Goal: Task Accomplishment & Management: Manage account settings

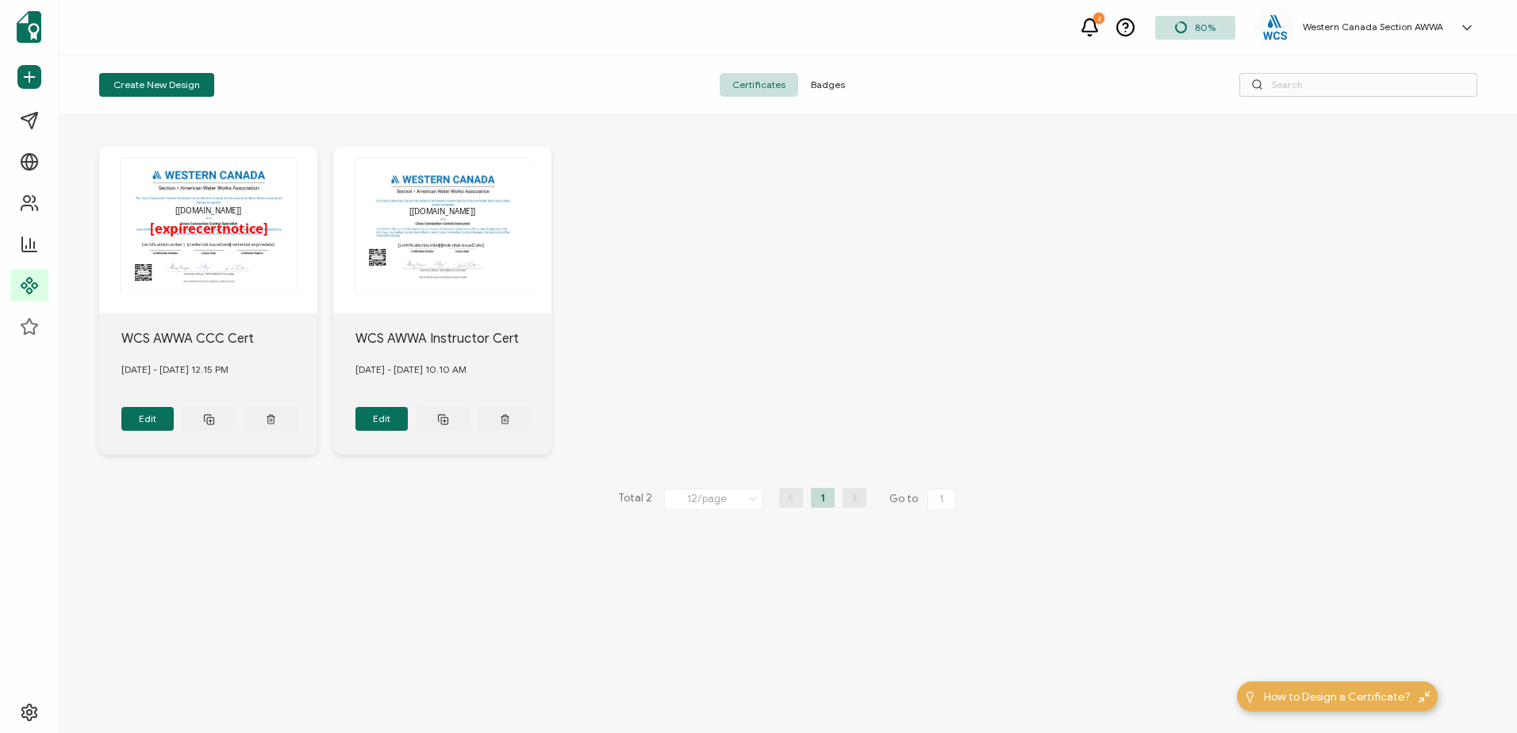
click at [861, 213] on div "The recipient’s full name, which will be automatically filled based on the info…" at bounding box center [788, 300] width 1378 height 371
drag, startPoint x: 913, startPoint y: 247, endPoint x: 1014, endPoint y: 221, distance: 104.1
click at [913, 247] on div "The recipient’s full name, which will be automatically filled based on the info…" at bounding box center [788, 300] width 1378 height 371
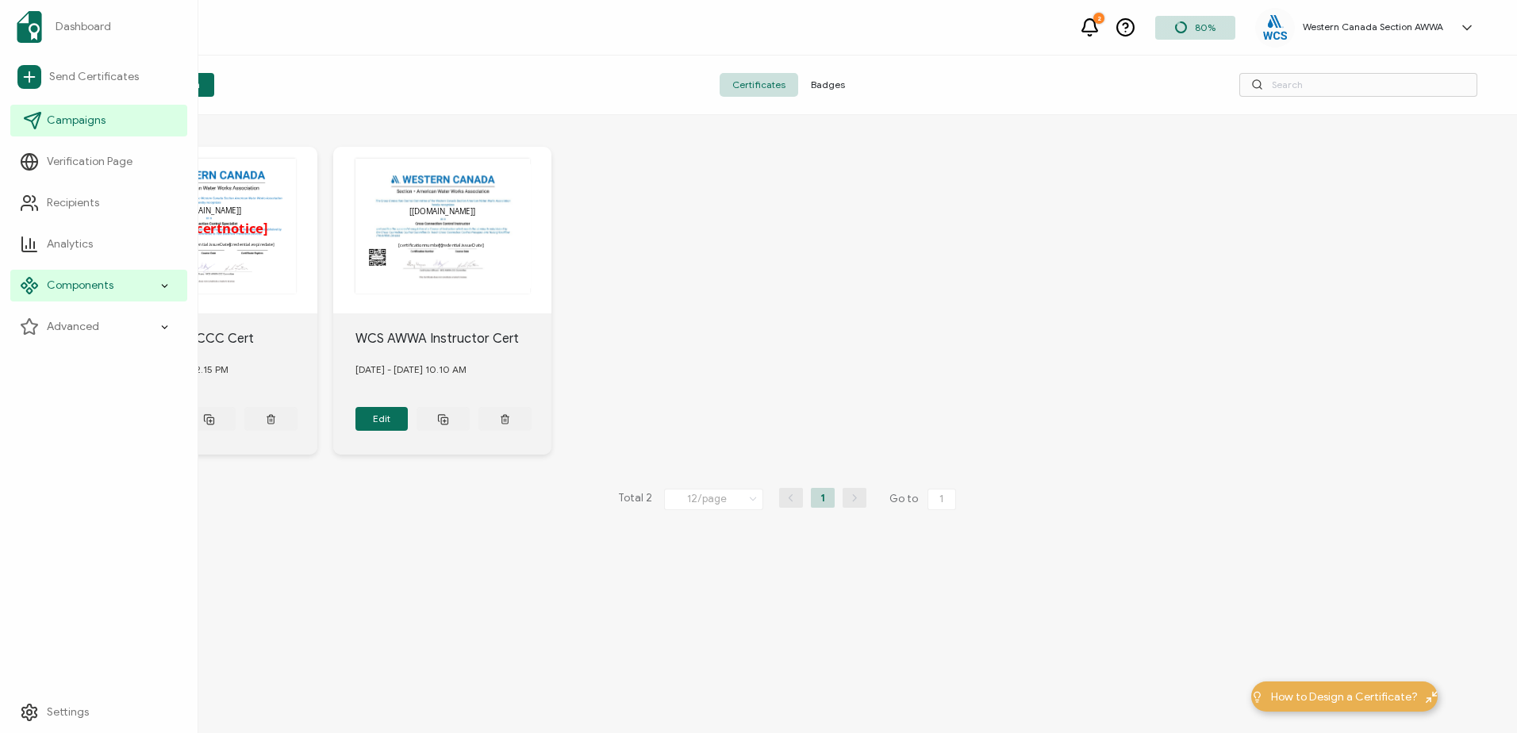
click at [61, 117] on span "Campaigns" at bounding box center [76, 121] width 59 height 16
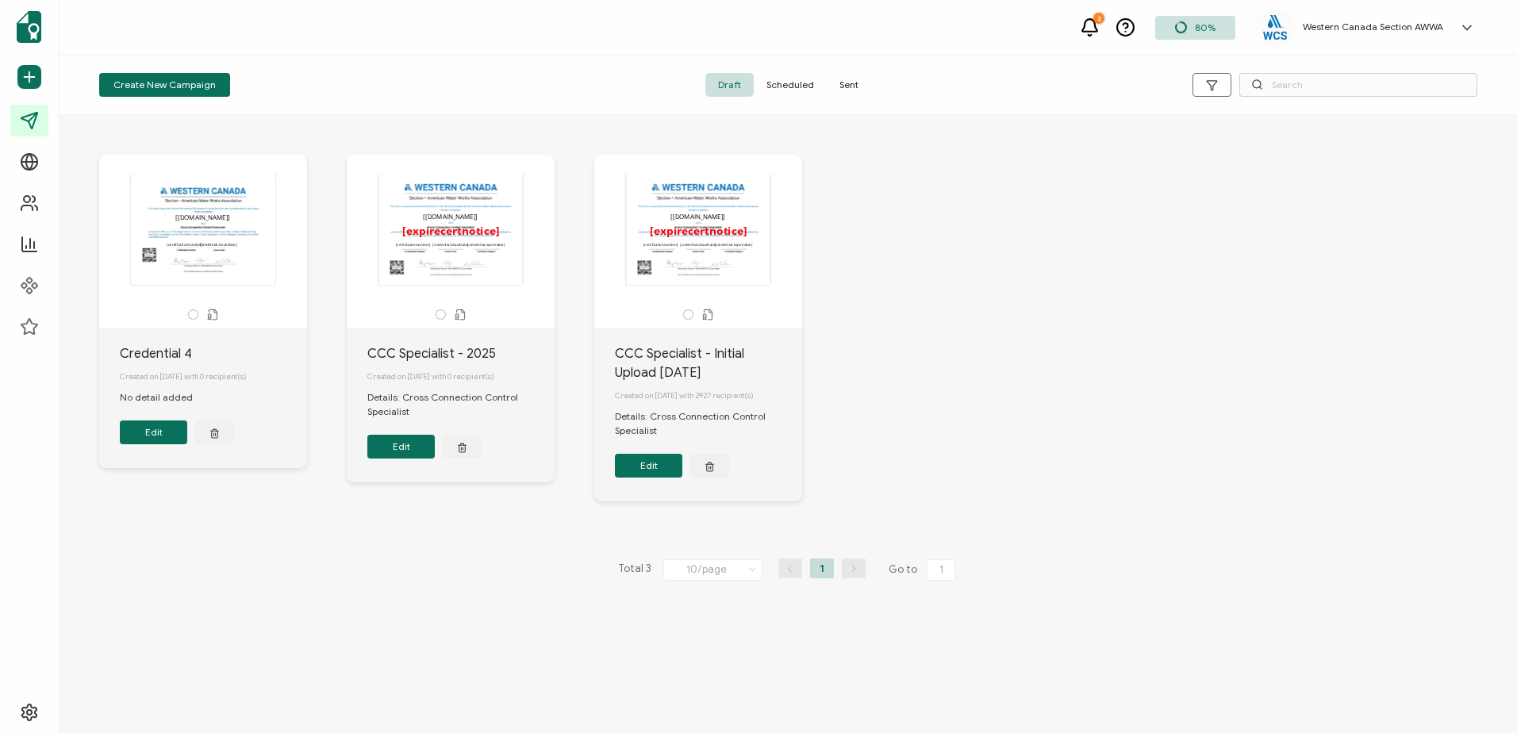
click at [851, 88] on span "Sent" at bounding box center [849, 85] width 44 height 24
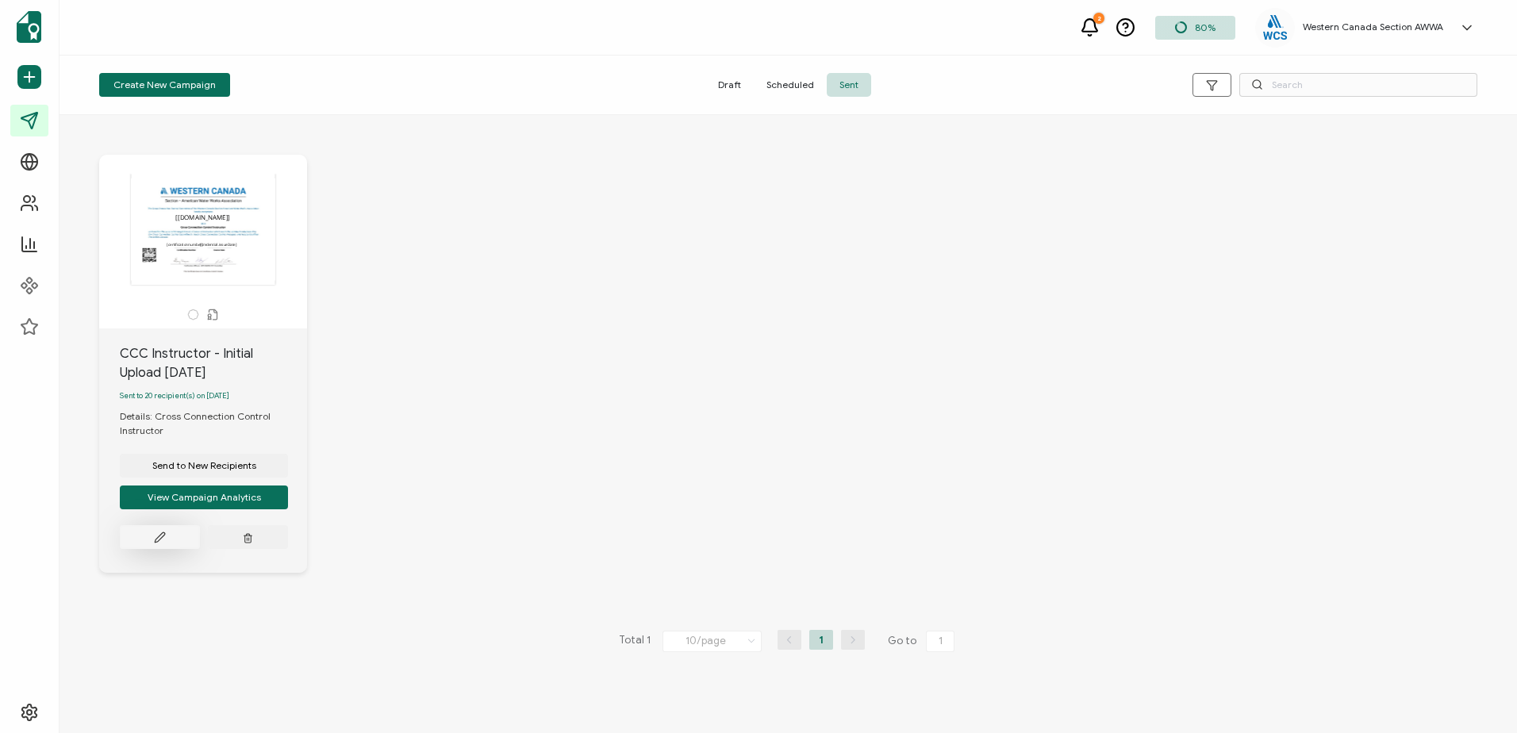
click at [157, 543] on icon at bounding box center [160, 537] width 12 height 12
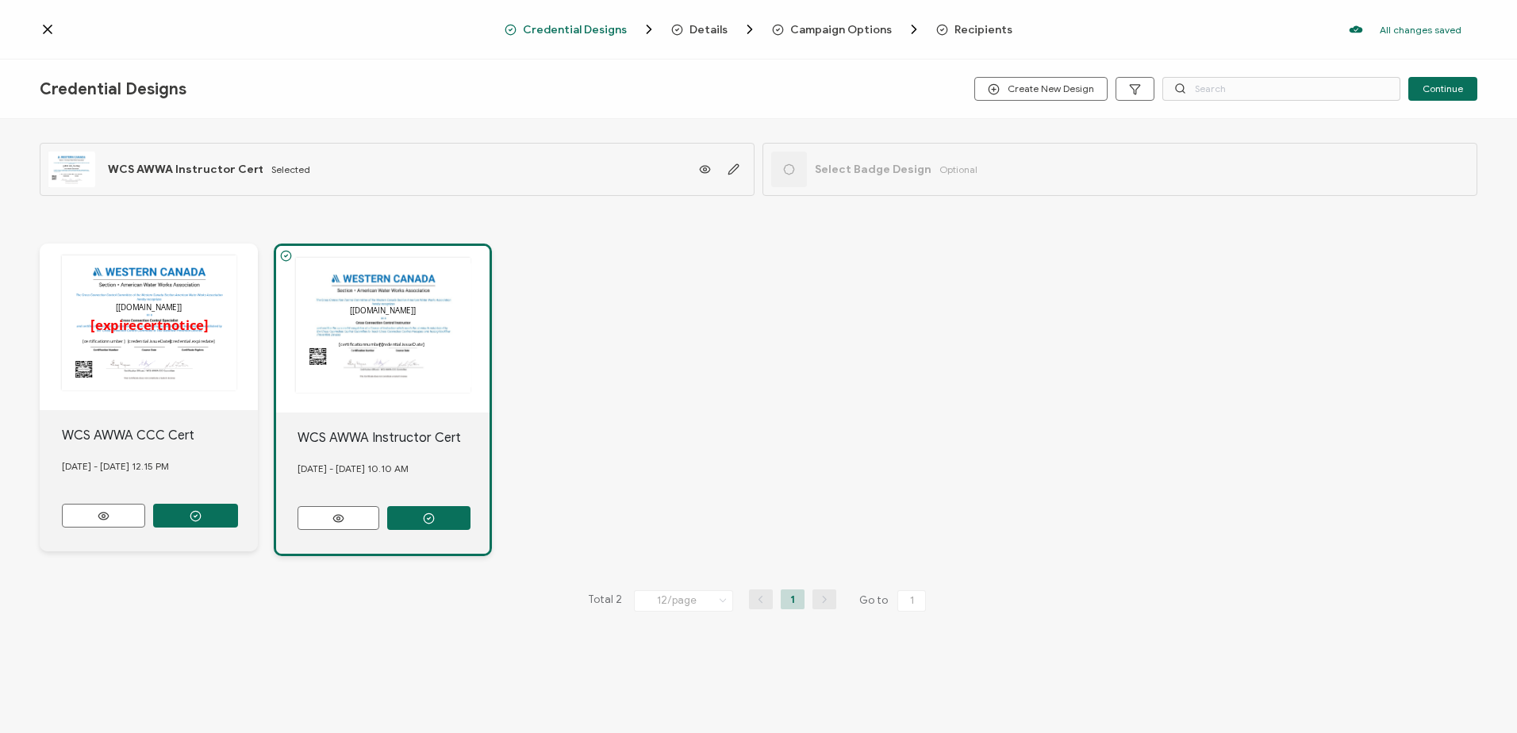
click at [969, 31] on span "Recipients" at bounding box center [983, 30] width 58 height 12
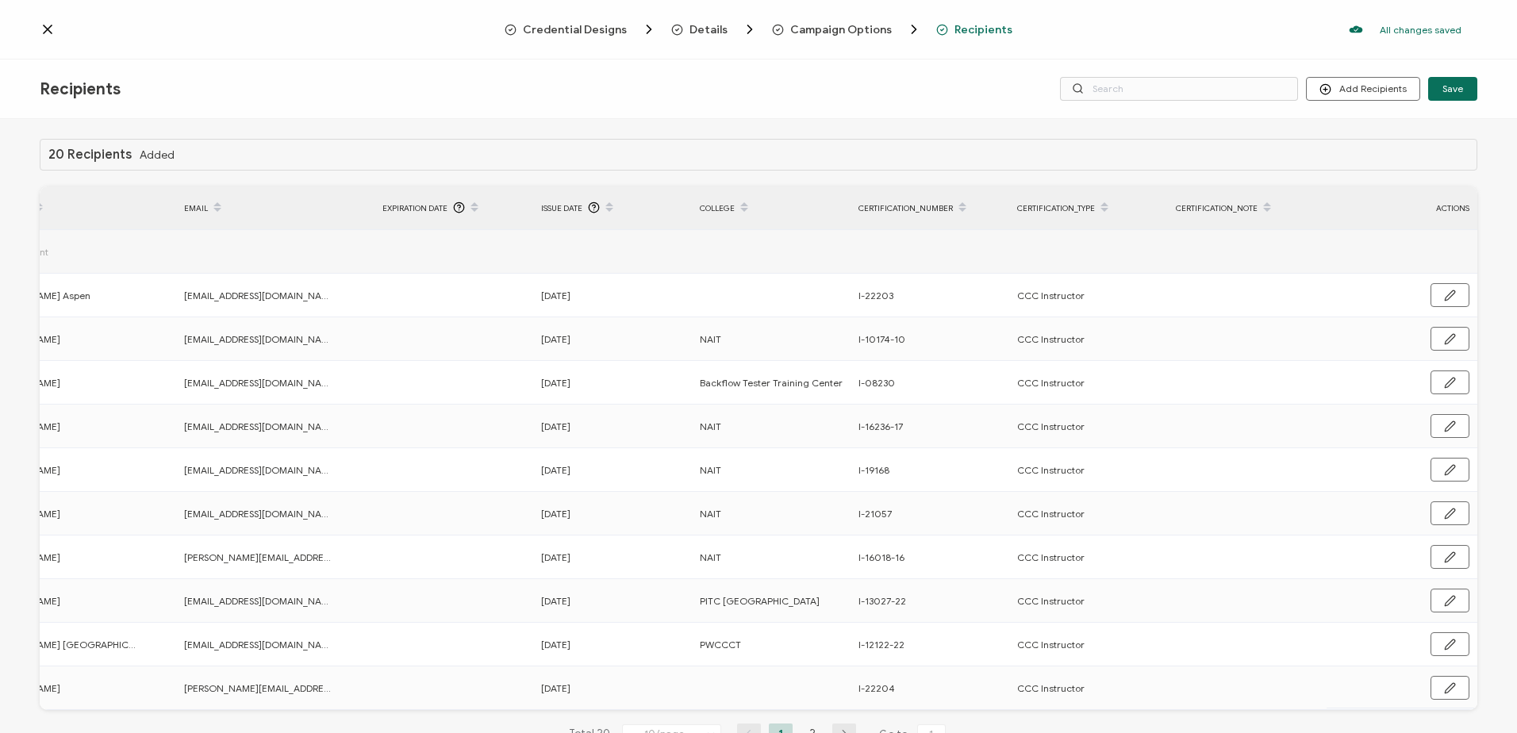
click at [49, 29] on icon at bounding box center [48, 29] width 8 height 8
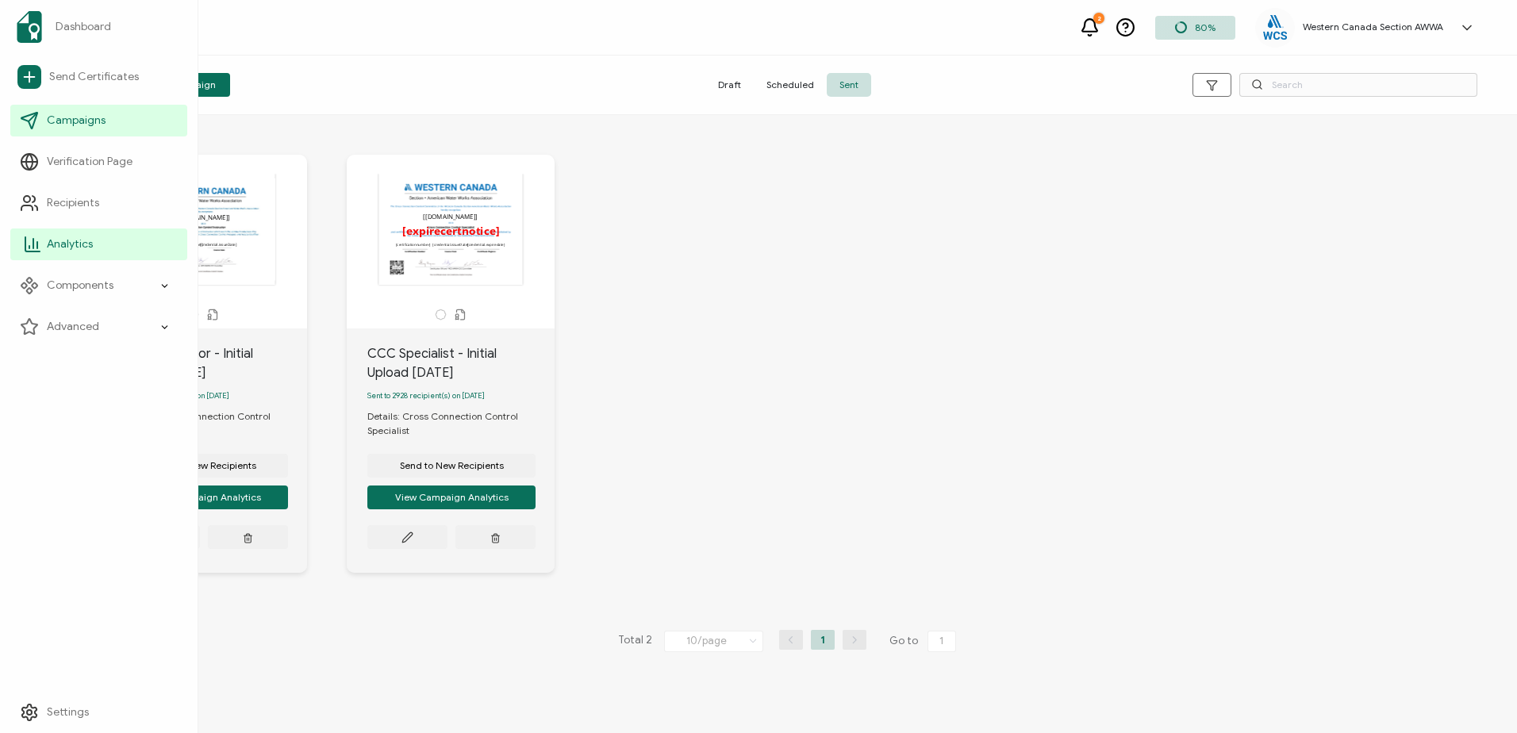
click at [69, 246] on span "Analytics" at bounding box center [70, 244] width 46 height 16
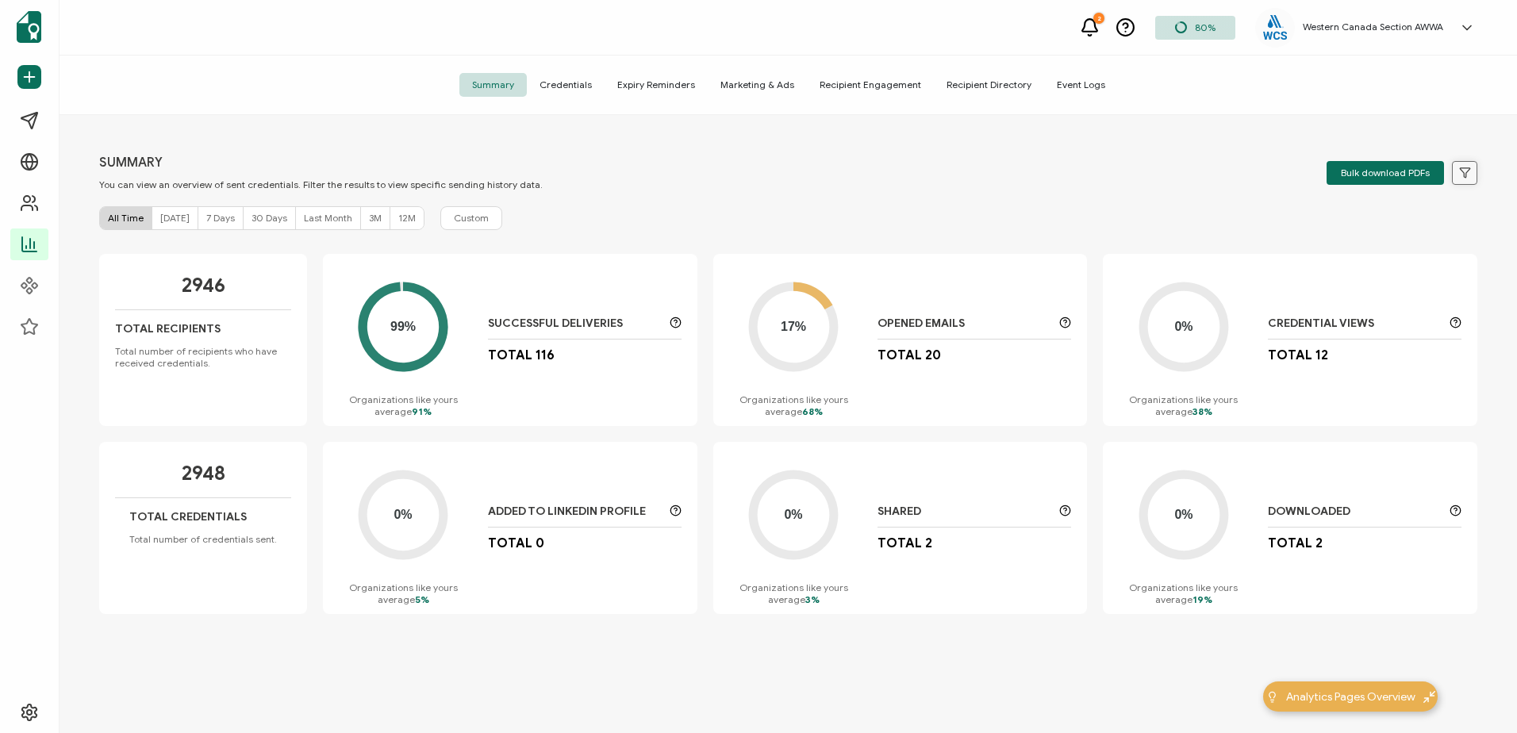
click at [1465, 167] on button at bounding box center [1464, 173] width 25 height 24
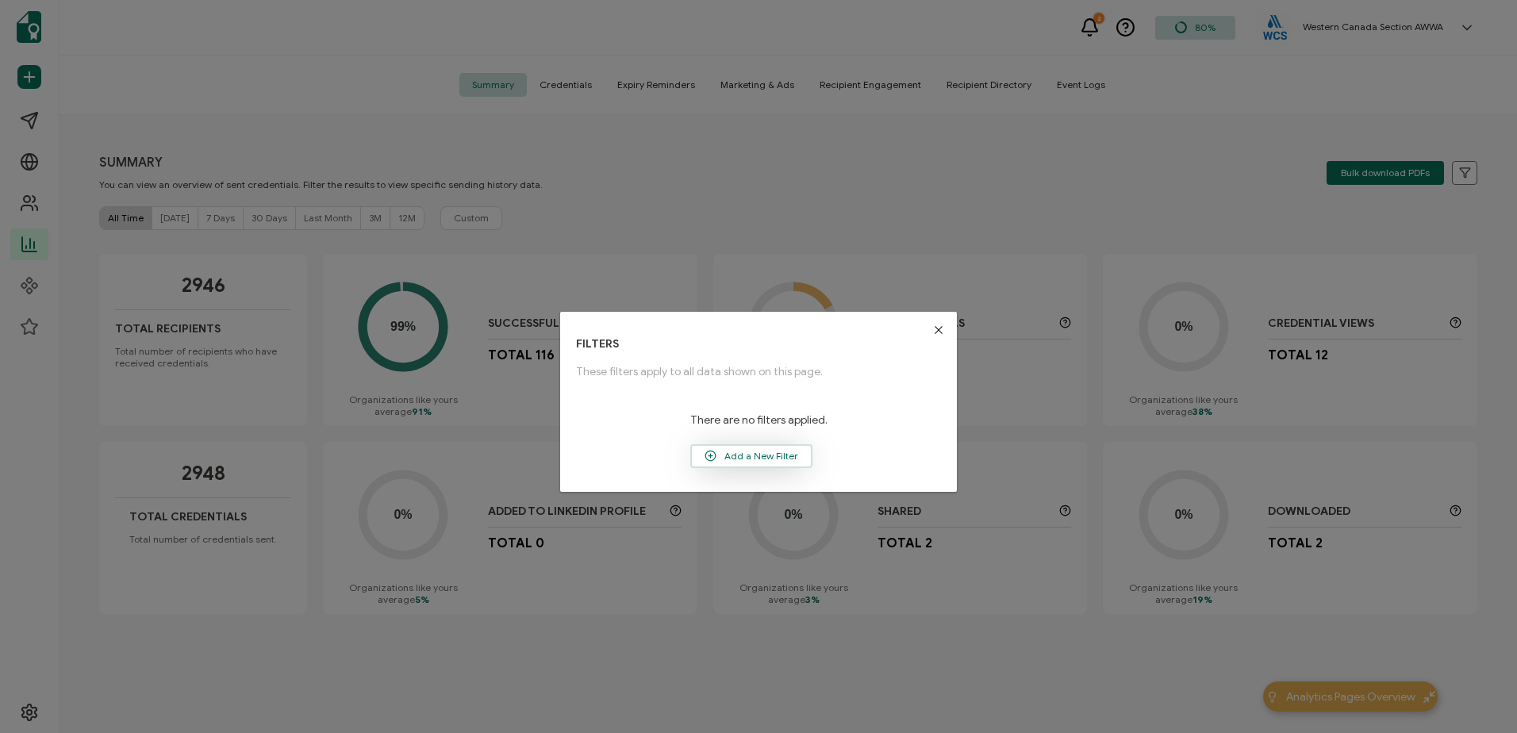
click at [767, 466] on span "Add a New Filter" at bounding box center [751, 456] width 119 height 24
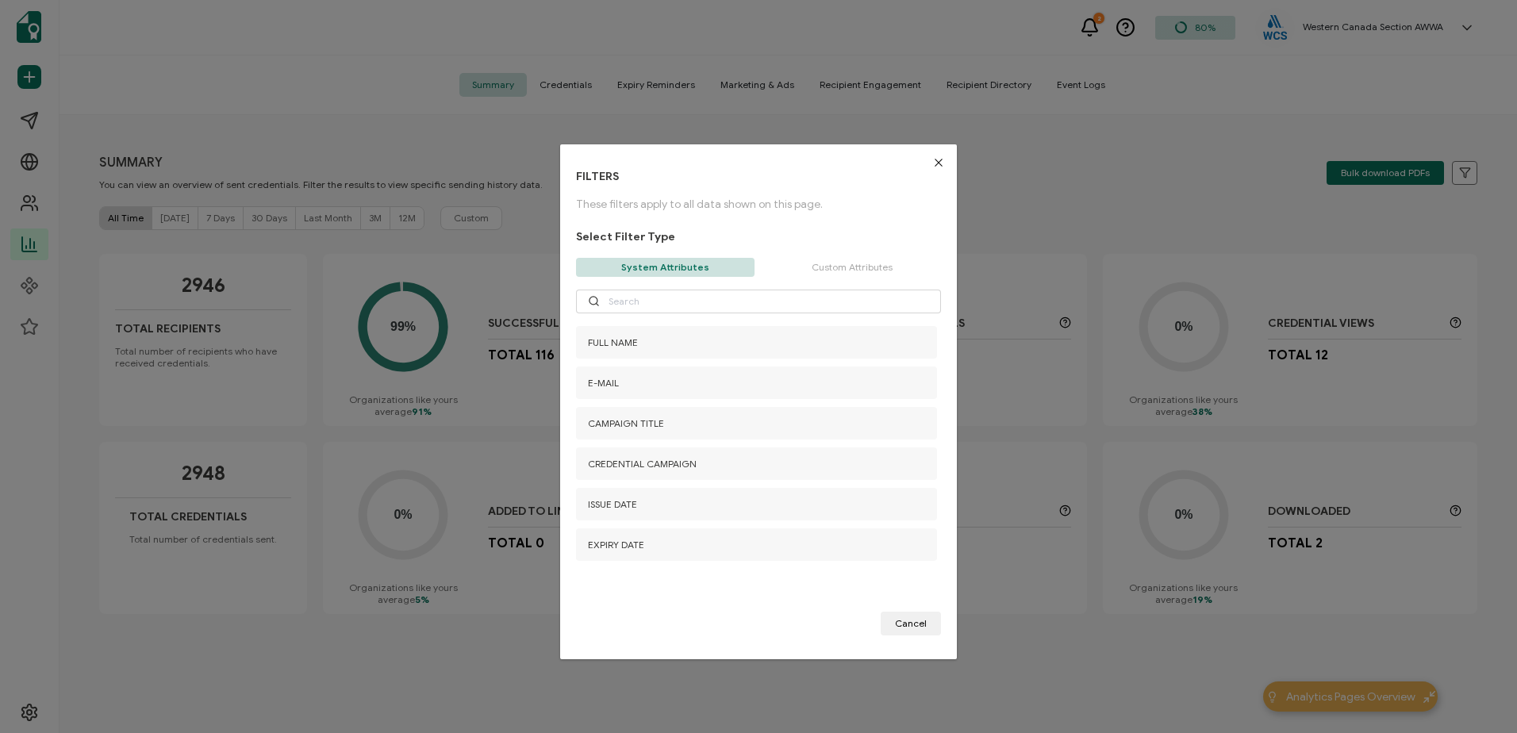
click at [938, 159] on icon "Close" at bounding box center [938, 162] width 13 height 13
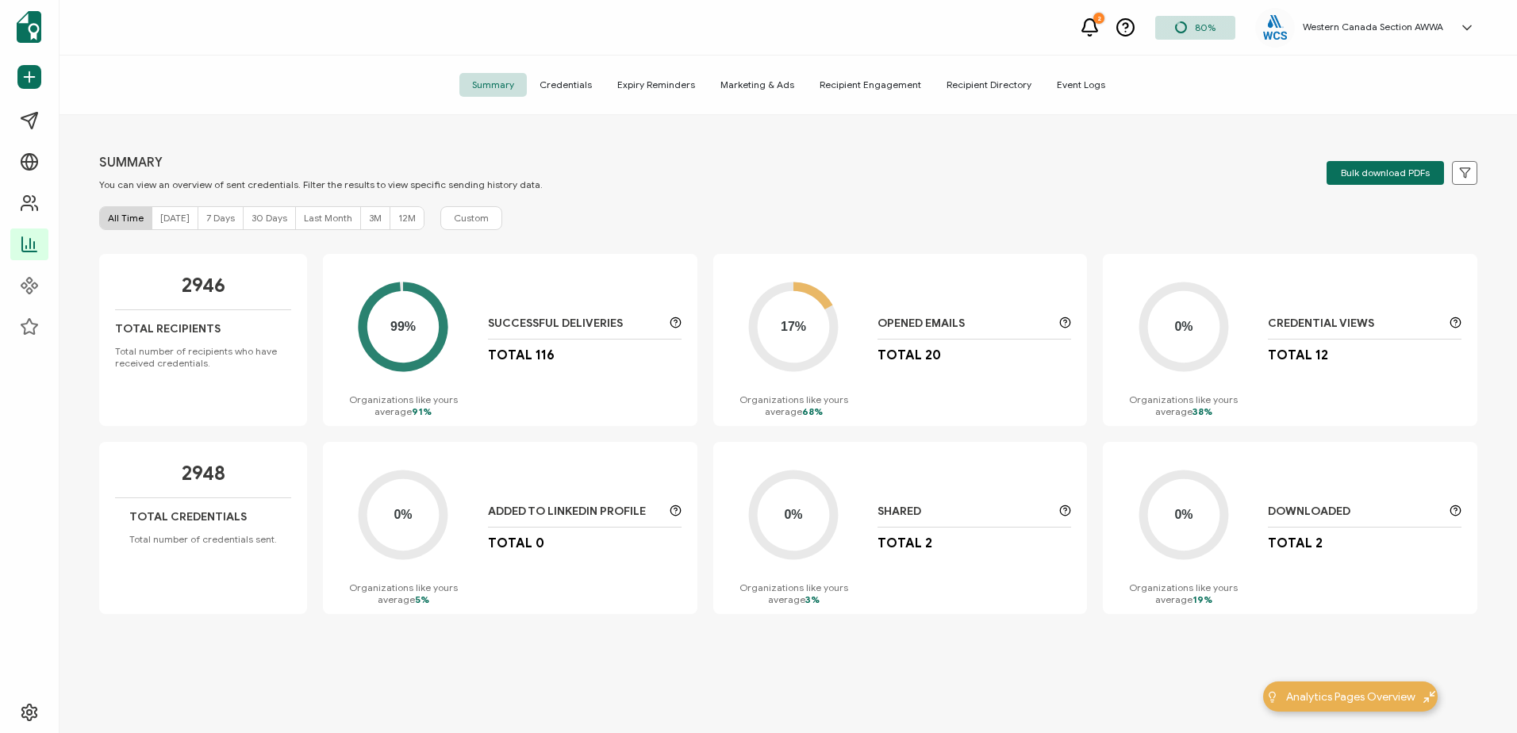
click at [577, 87] on span "Credentials" at bounding box center [566, 85] width 78 height 24
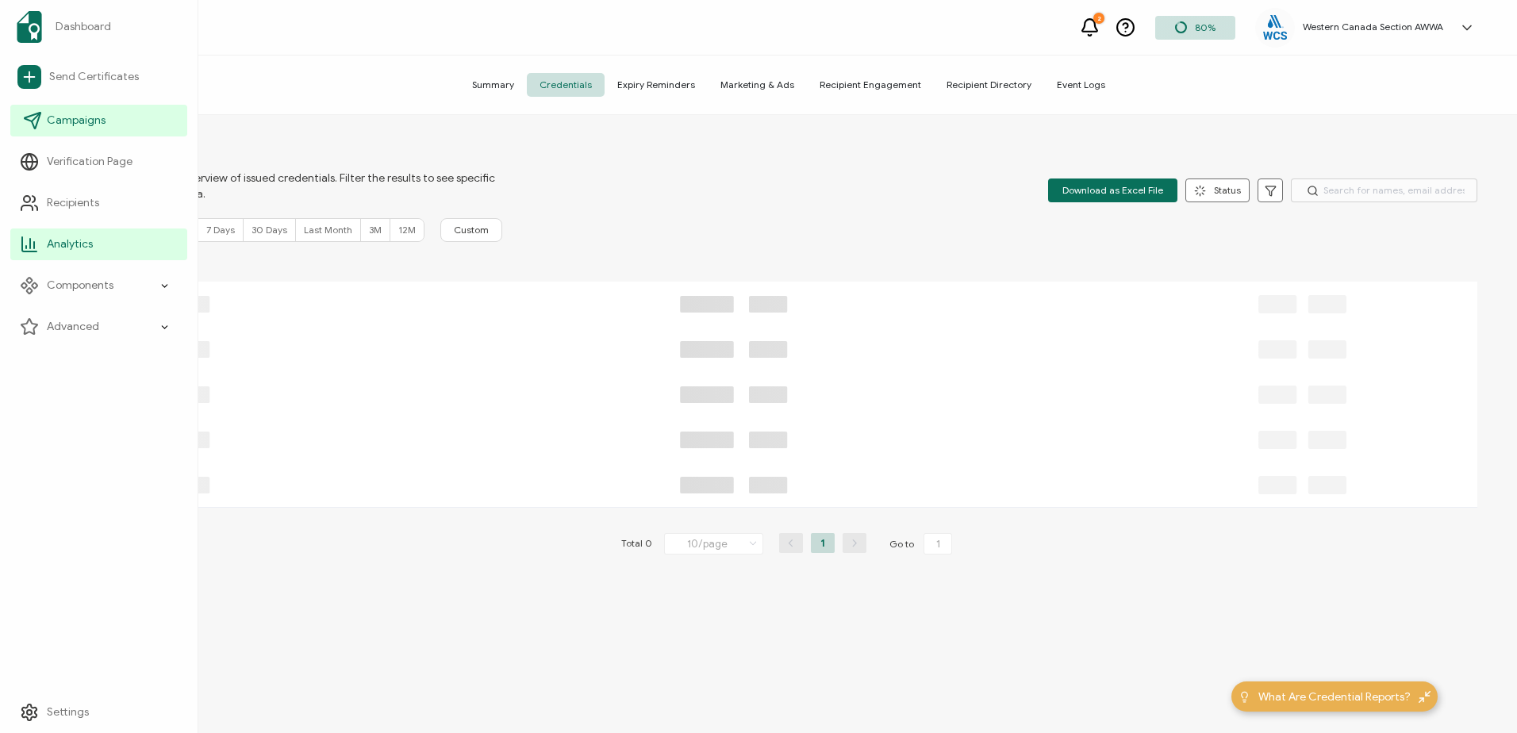
click at [94, 114] on span "Campaigns" at bounding box center [76, 121] width 59 height 16
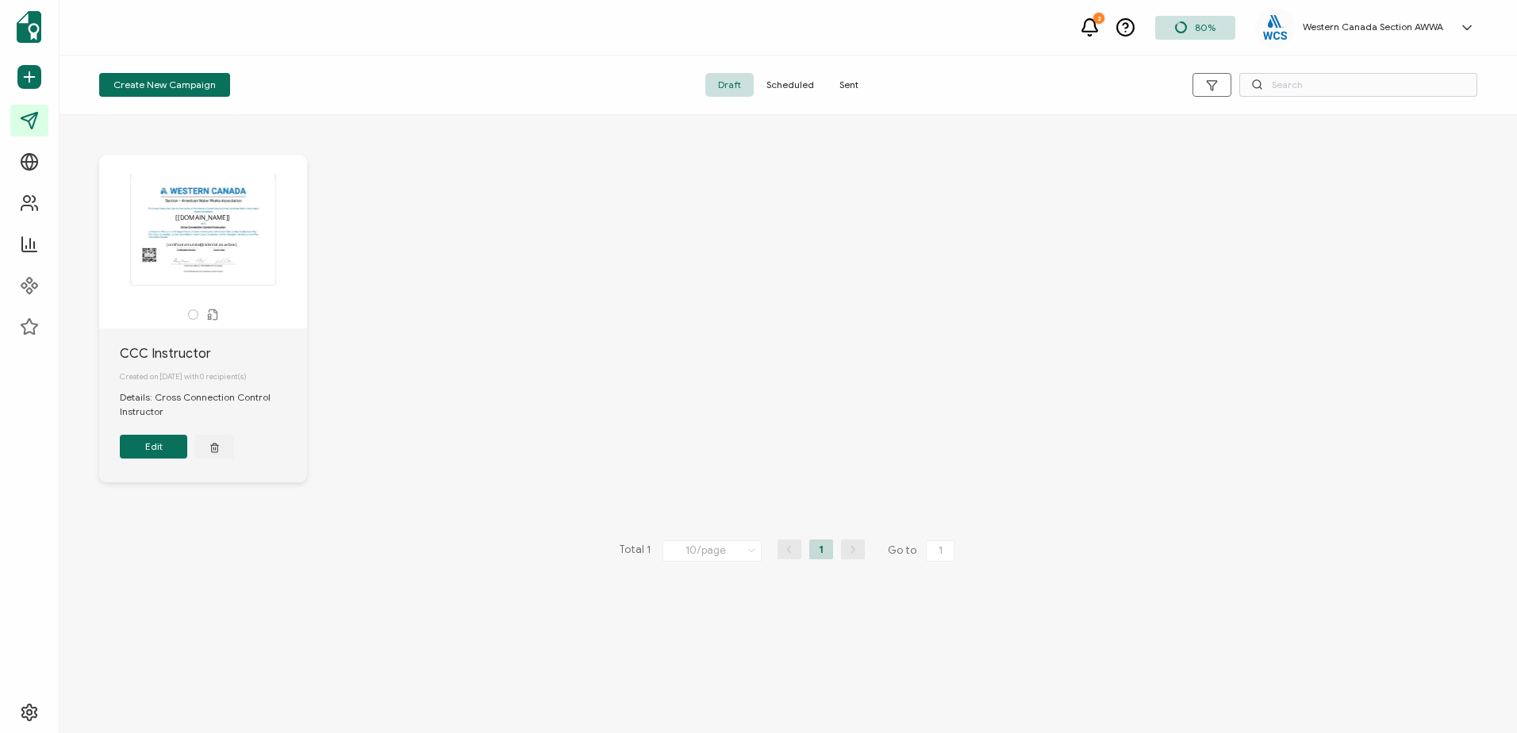
click at [850, 86] on span "Sent" at bounding box center [849, 85] width 44 height 24
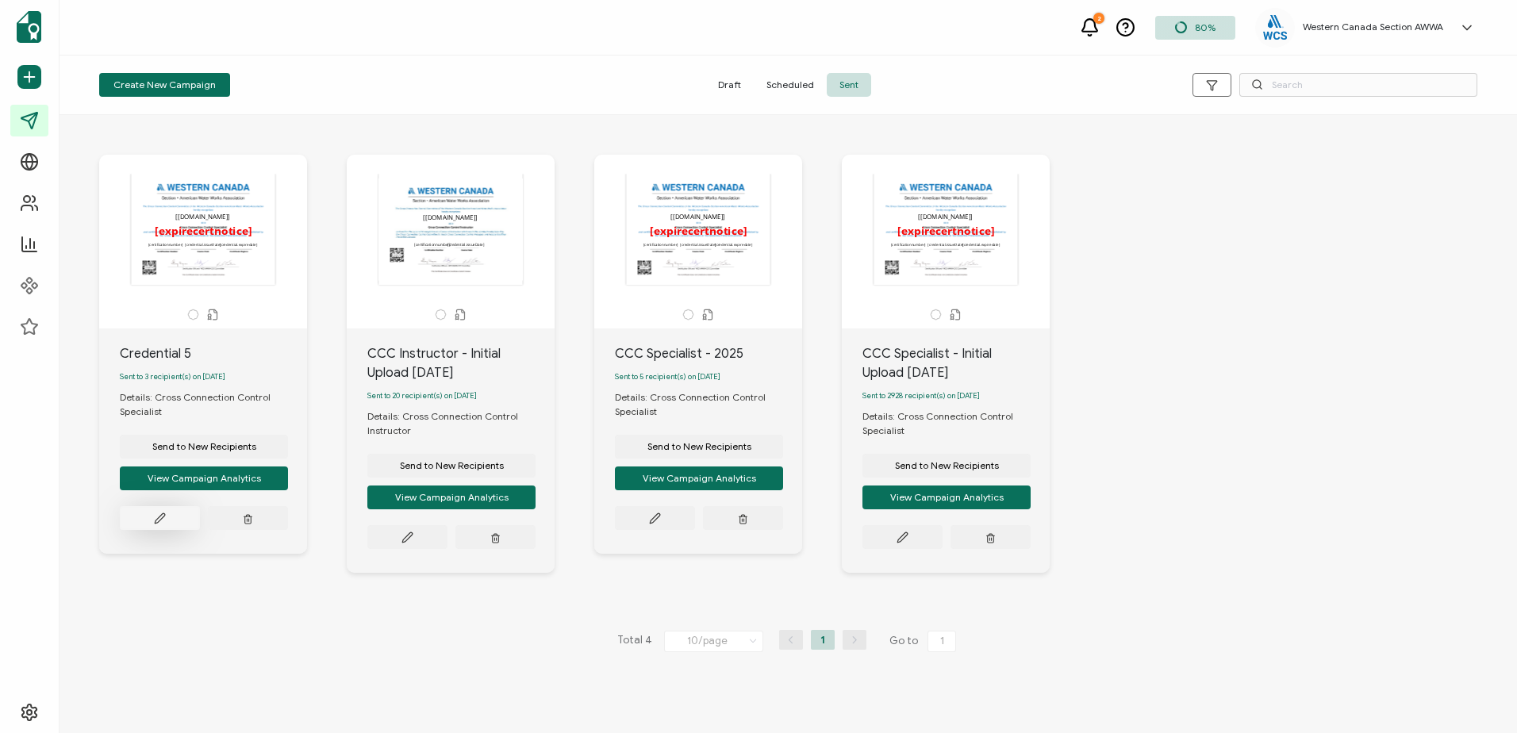
click at [161, 523] on icon at bounding box center [160, 518] width 12 height 12
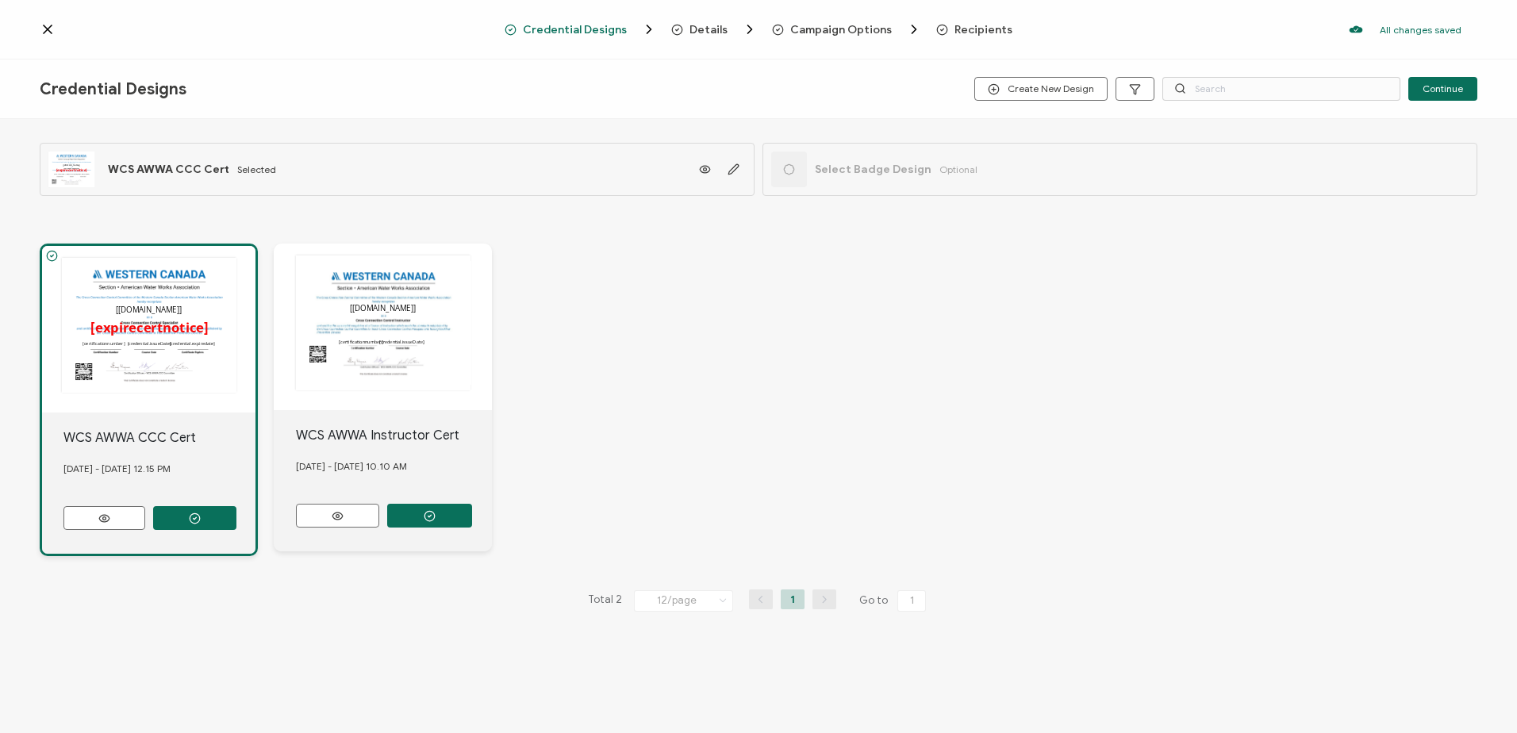
click at [981, 29] on span "Recipients" at bounding box center [983, 30] width 58 height 12
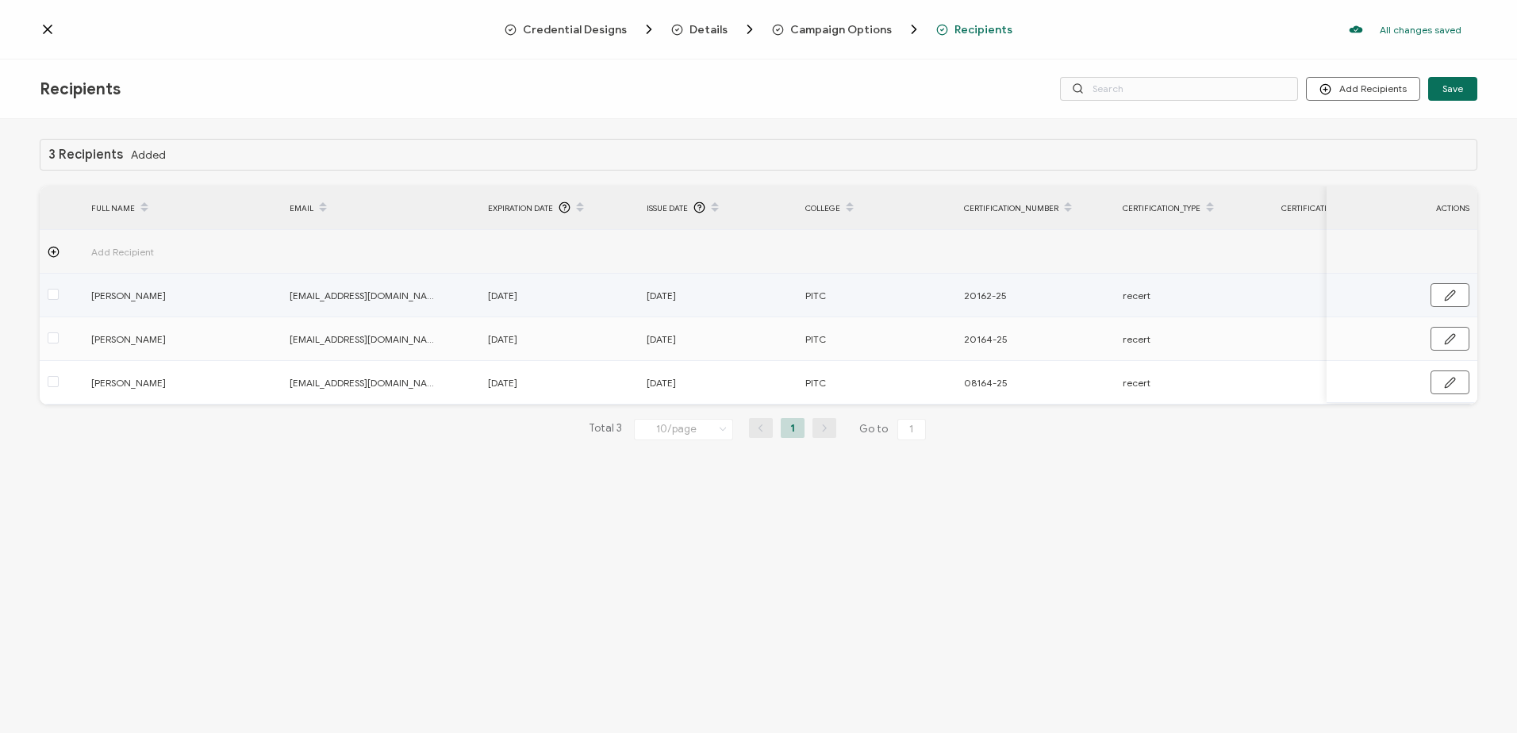
click at [59, 295] on div at bounding box center [62, 295] width 44 height 18
click at [55, 298] on span at bounding box center [53, 294] width 11 height 11
click at [59, 289] on input "checkbox" at bounding box center [59, 289] width 0 height 0
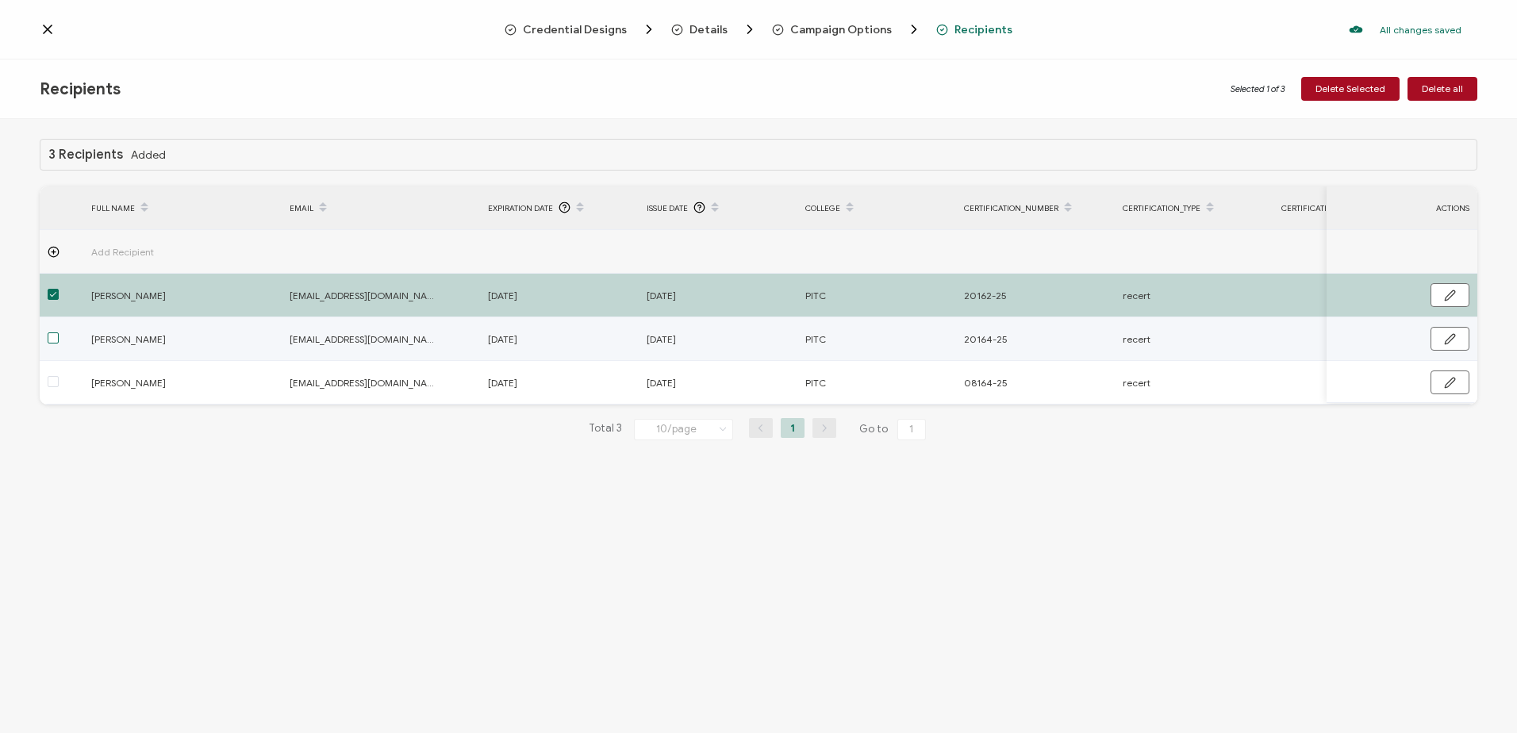
click at [52, 340] on span at bounding box center [53, 337] width 11 height 11
click at [59, 332] on input "checkbox" at bounding box center [59, 332] width 0 height 0
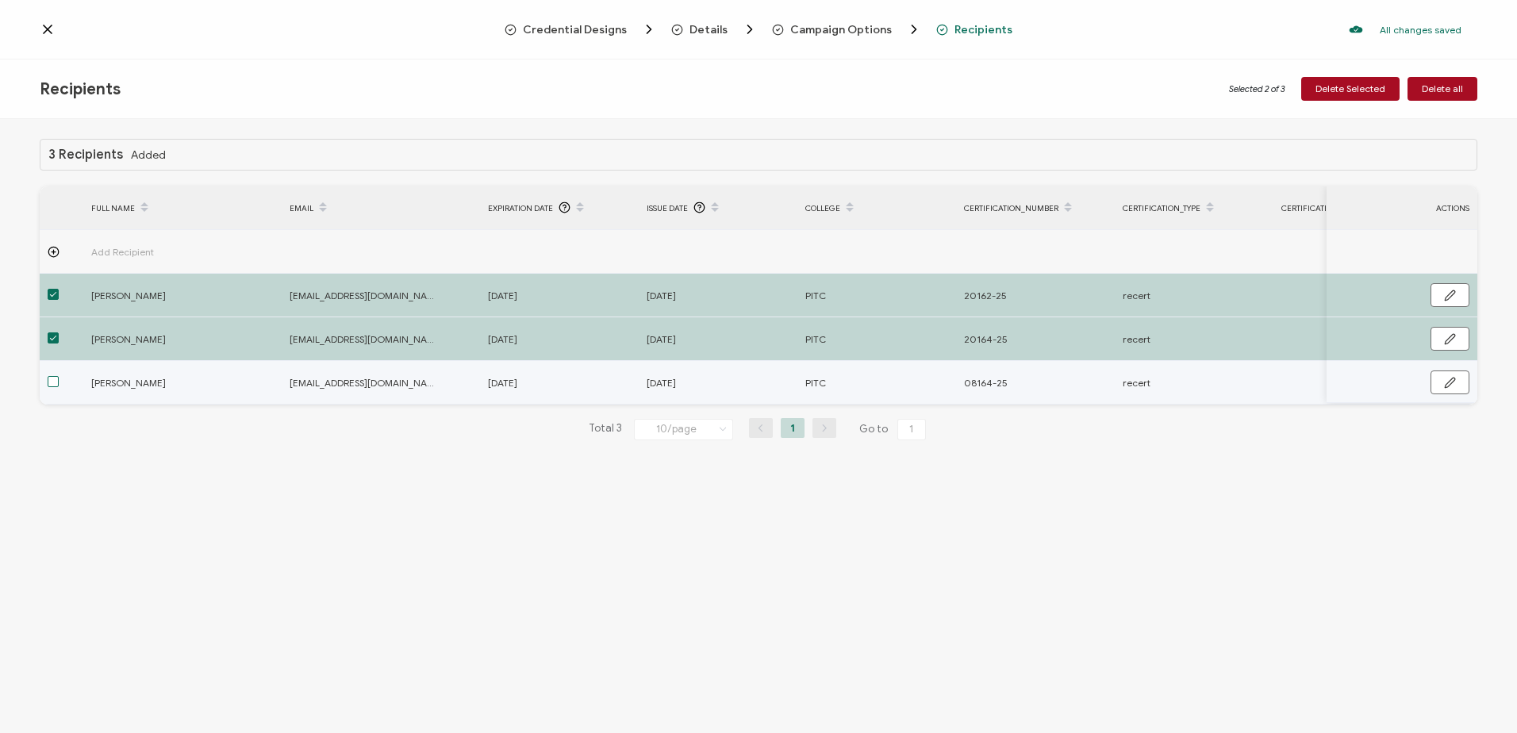
click at [52, 383] on span at bounding box center [53, 381] width 11 height 11
click at [59, 376] on input "checkbox" at bounding box center [59, 376] width 0 height 0
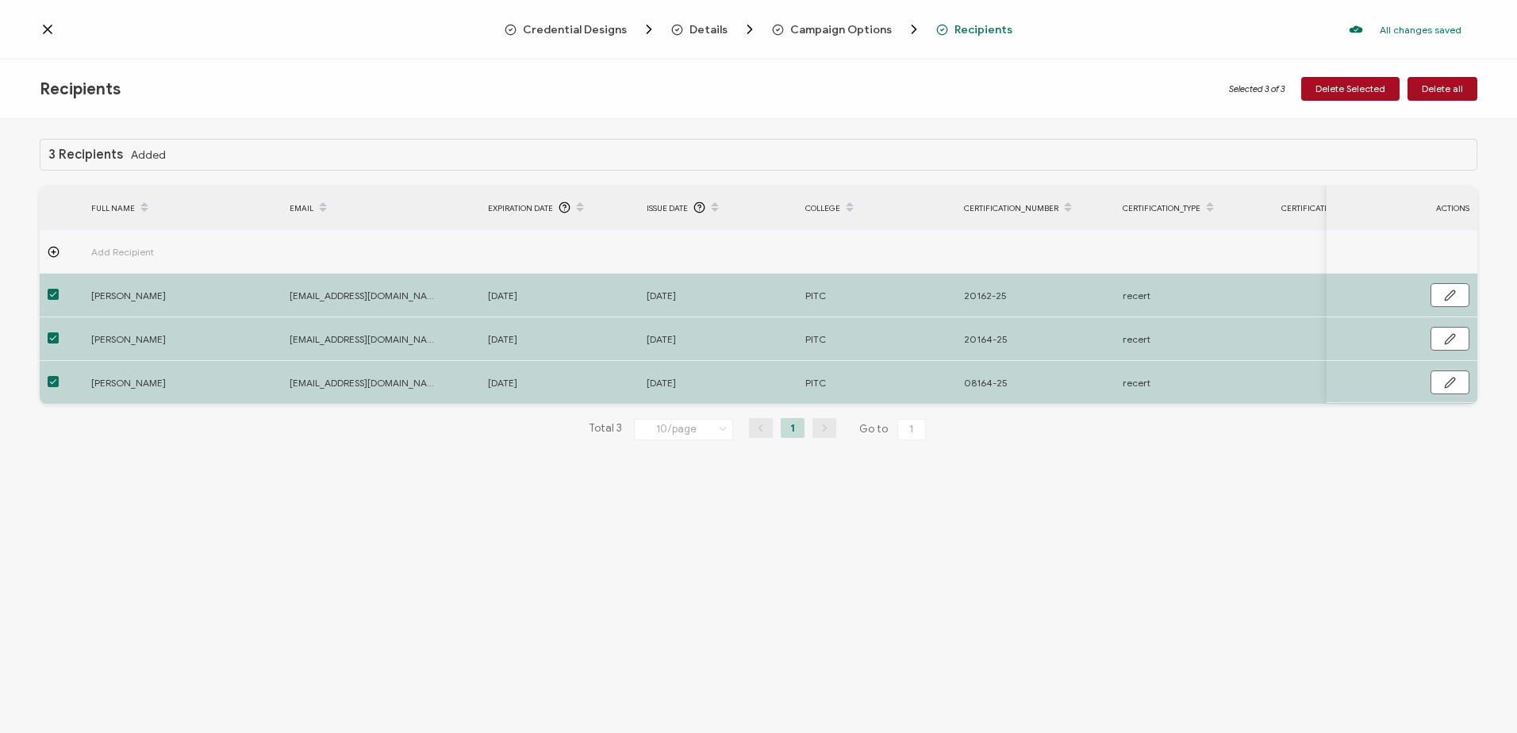
click at [703, 25] on span "Details" at bounding box center [708, 30] width 38 height 12
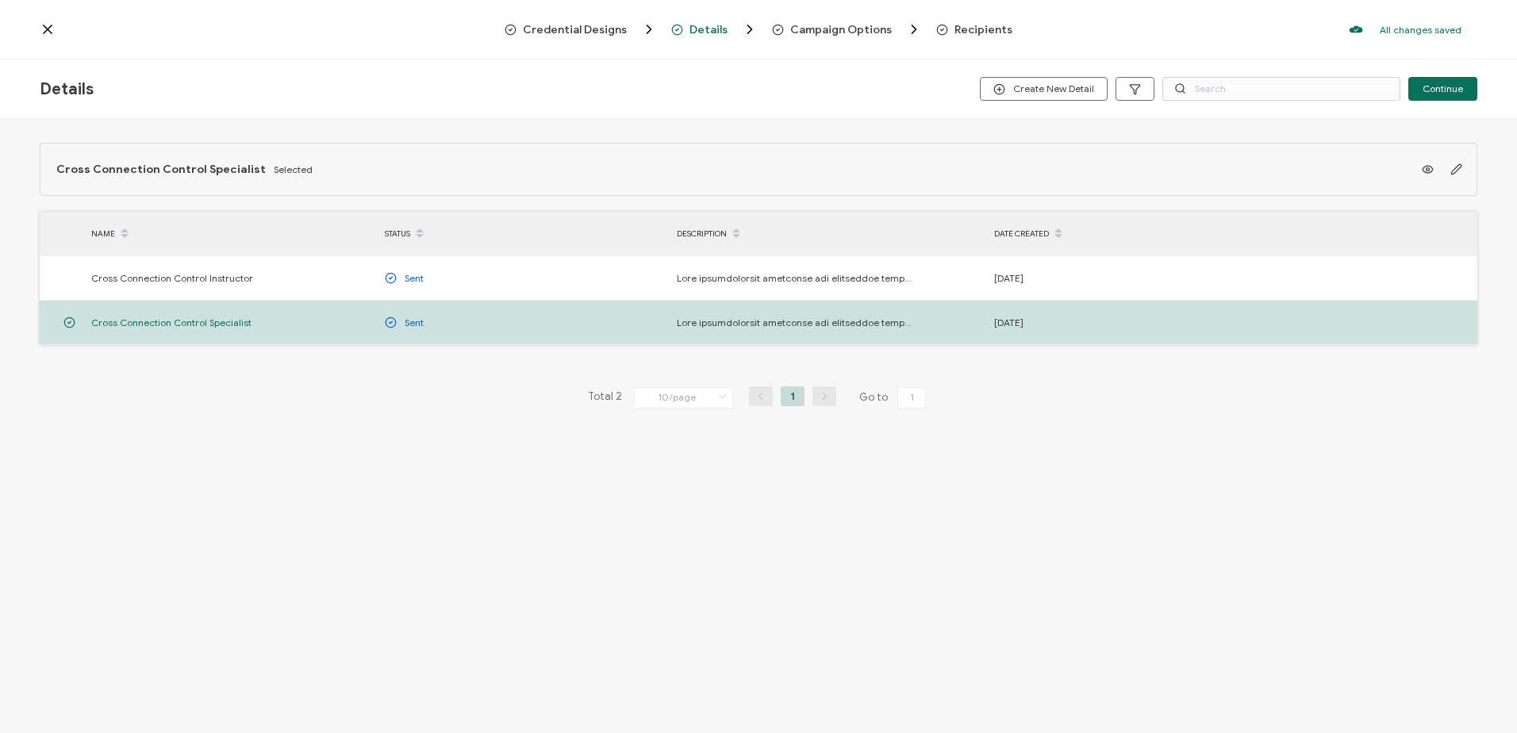
click at [800, 25] on span "Campaign Options" at bounding box center [841, 30] width 102 height 12
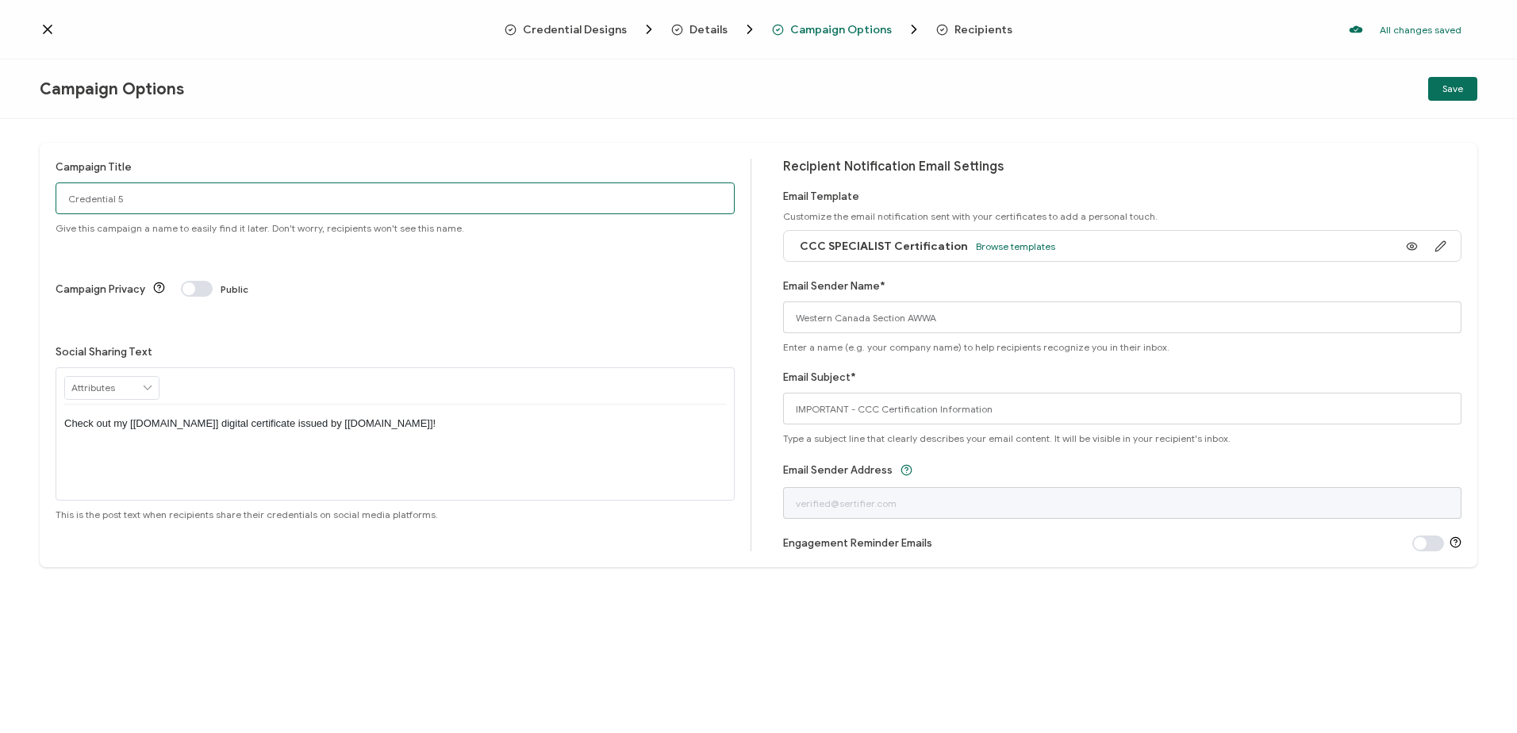
drag, startPoint x: 175, startPoint y: 197, endPoint x: -43, endPoint y: 171, distance: 218.8
click at [0, 171] on html "Credential Designs Details Campaign Options Recipients All changes saved We sav…" at bounding box center [758, 366] width 1517 height 733
click at [240, 202] on input "CCC Specialist Training 0815" at bounding box center [395, 198] width 679 height 32
type input "CCC Specialist Training 0815"
click at [499, 343] on div "Social Sharing Text RECIPIENT Recipient Name Recipient E-Mail CREDENTIAL Creden…" at bounding box center [395, 431] width 679 height 177
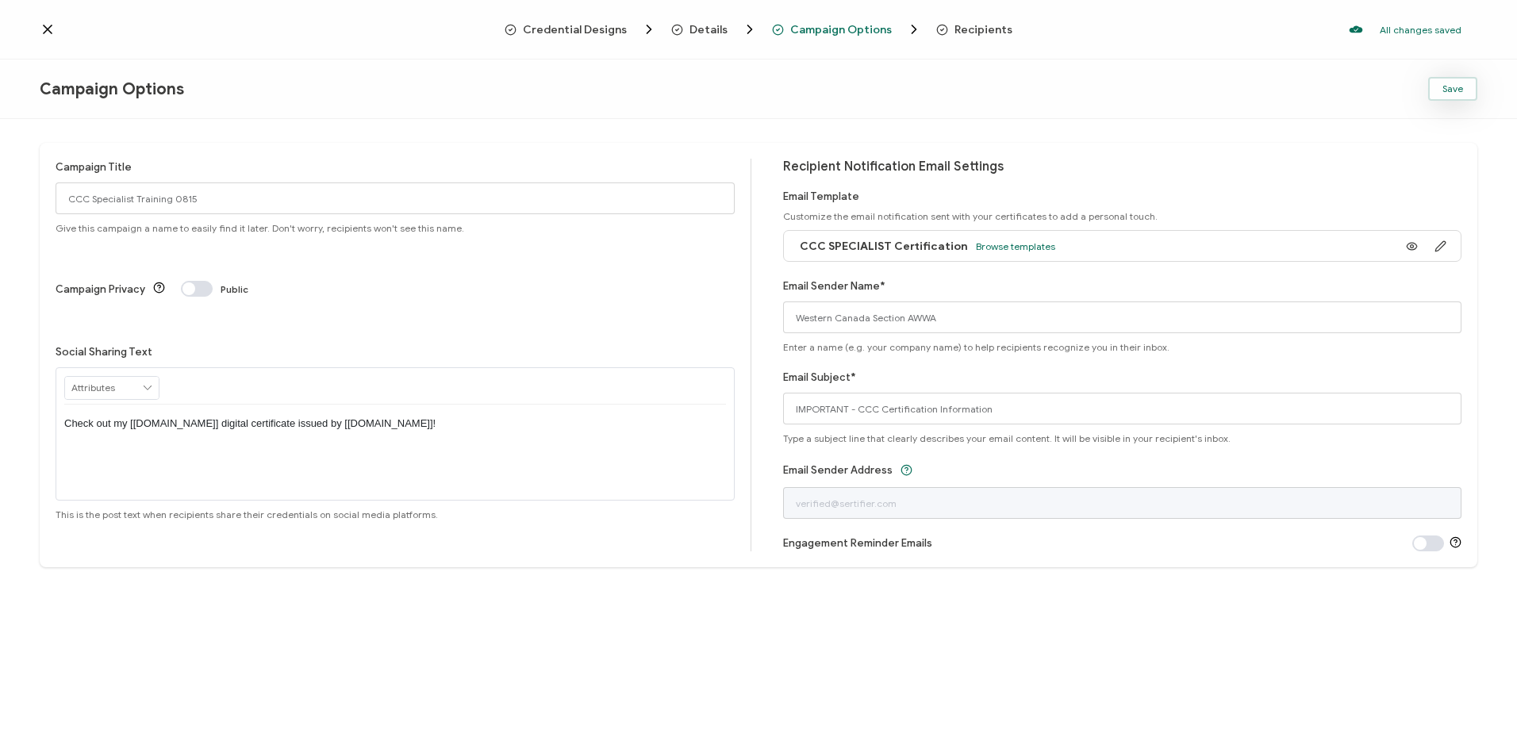
click at [1457, 86] on span "Save" at bounding box center [1452, 89] width 21 height 10
click at [1457, 86] on div "Save" at bounding box center [1237, 89] width 479 height 24
click at [706, 29] on span "Details" at bounding box center [708, 30] width 38 height 12
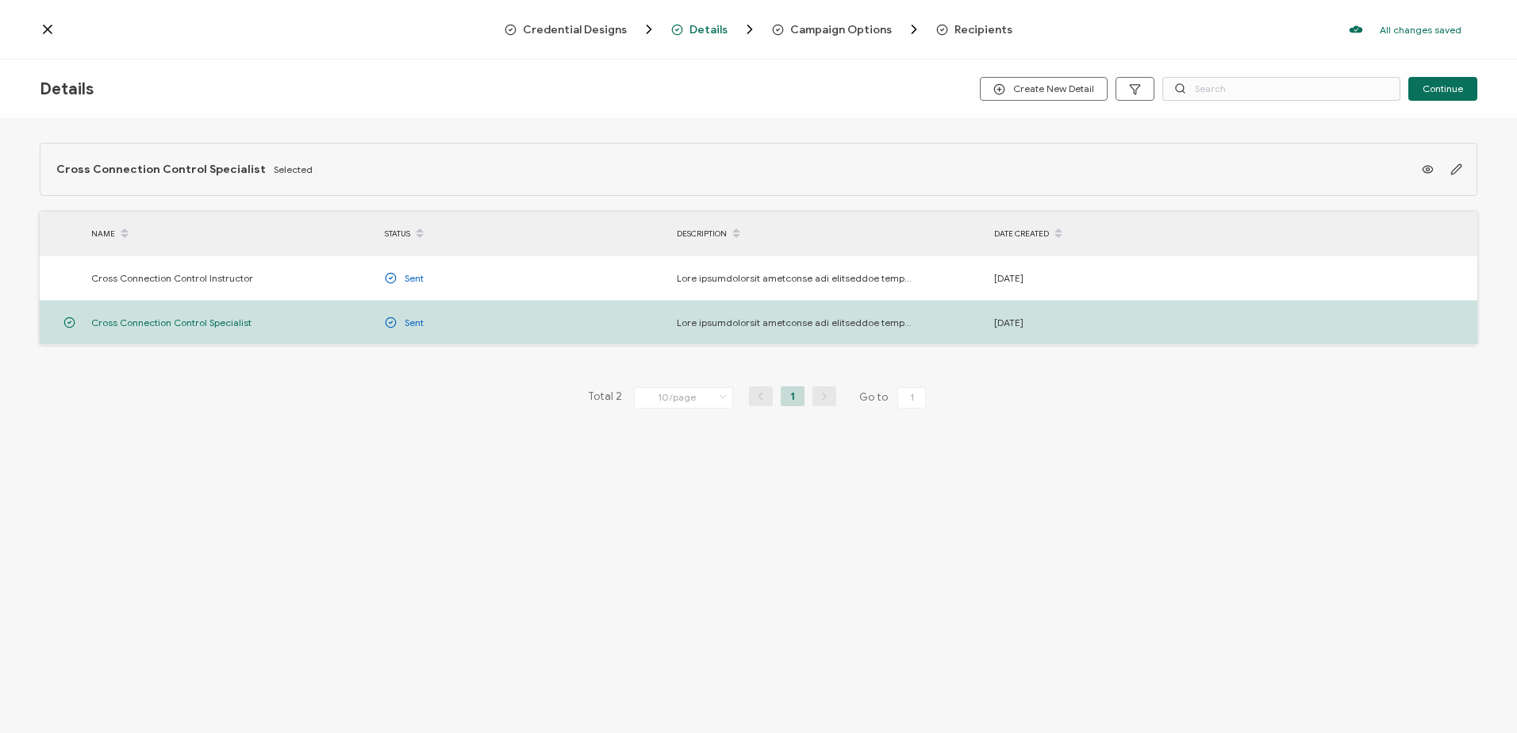
click at [585, 25] on span "Credential Designs" at bounding box center [575, 30] width 104 height 12
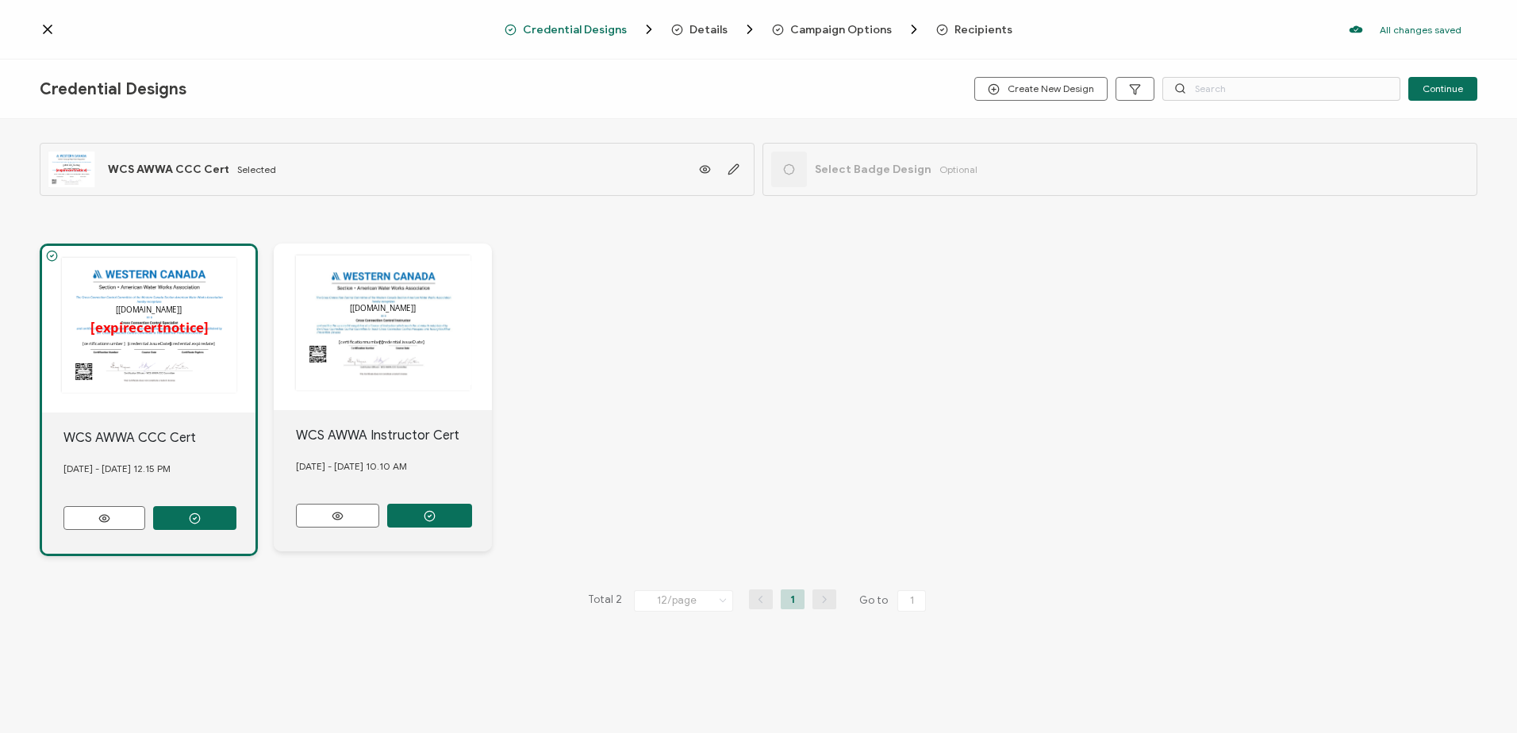
click at [45, 31] on icon at bounding box center [48, 29] width 8 height 8
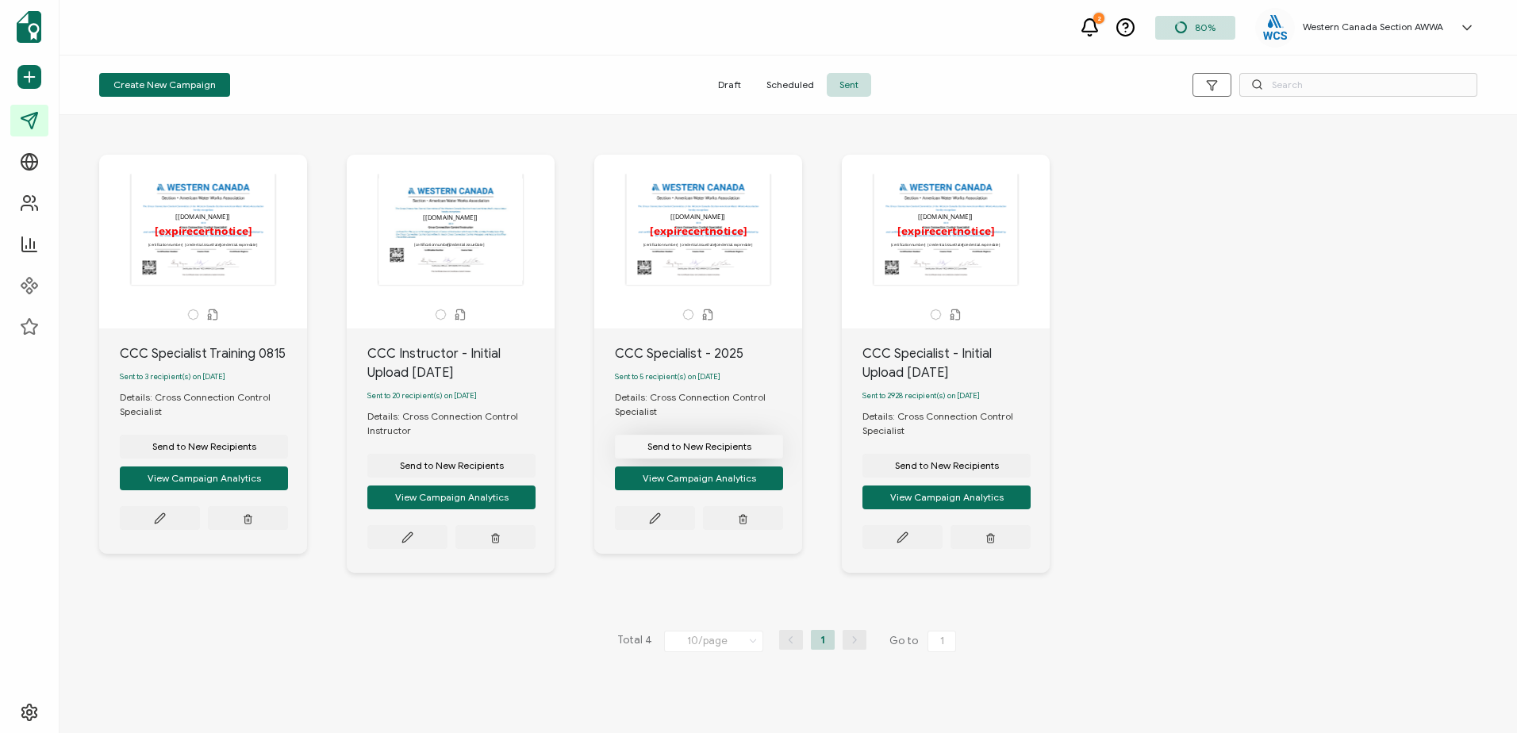
click at [256, 451] on span "Send to New Recipients" at bounding box center [204, 447] width 104 height 10
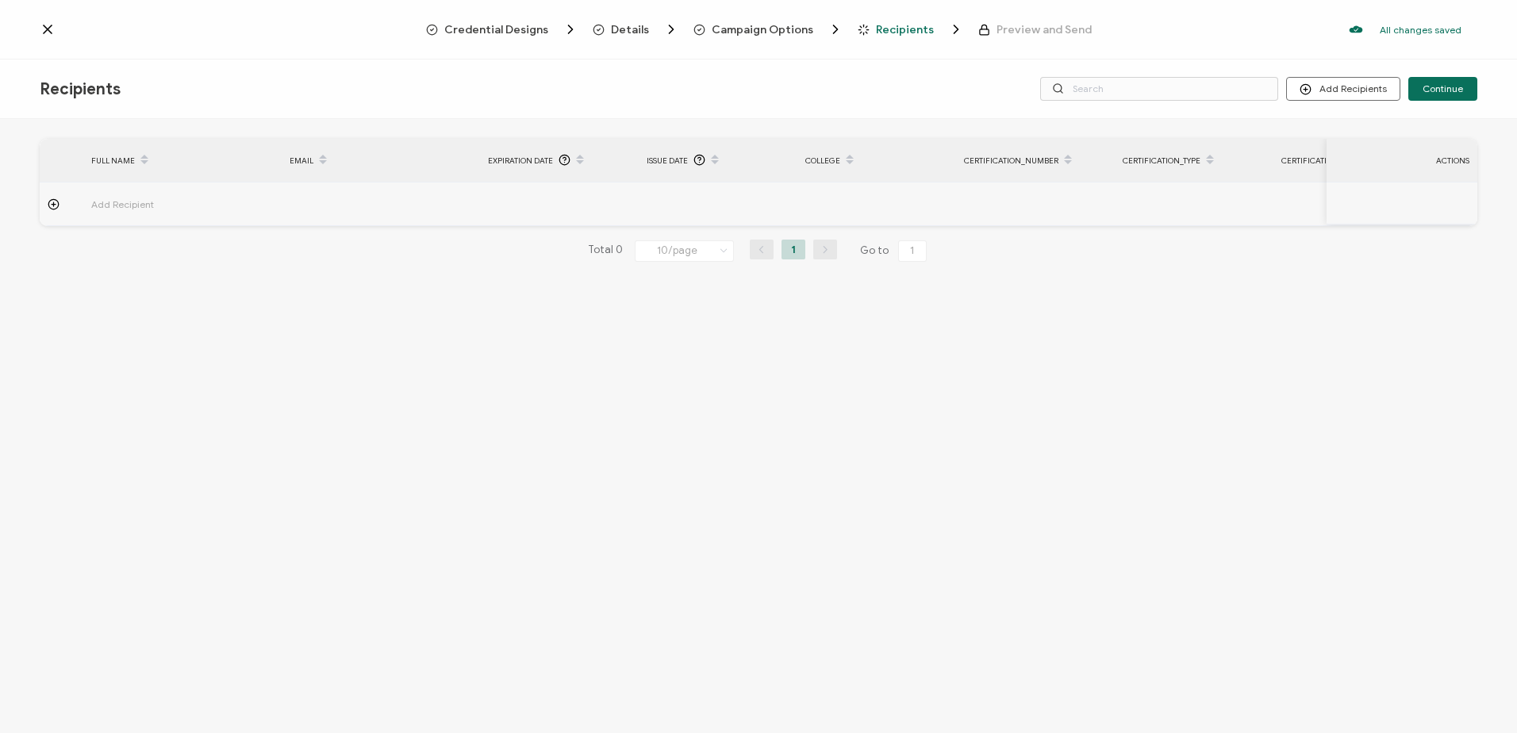
click at [49, 30] on icon at bounding box center [48, 29] width 8 height 8
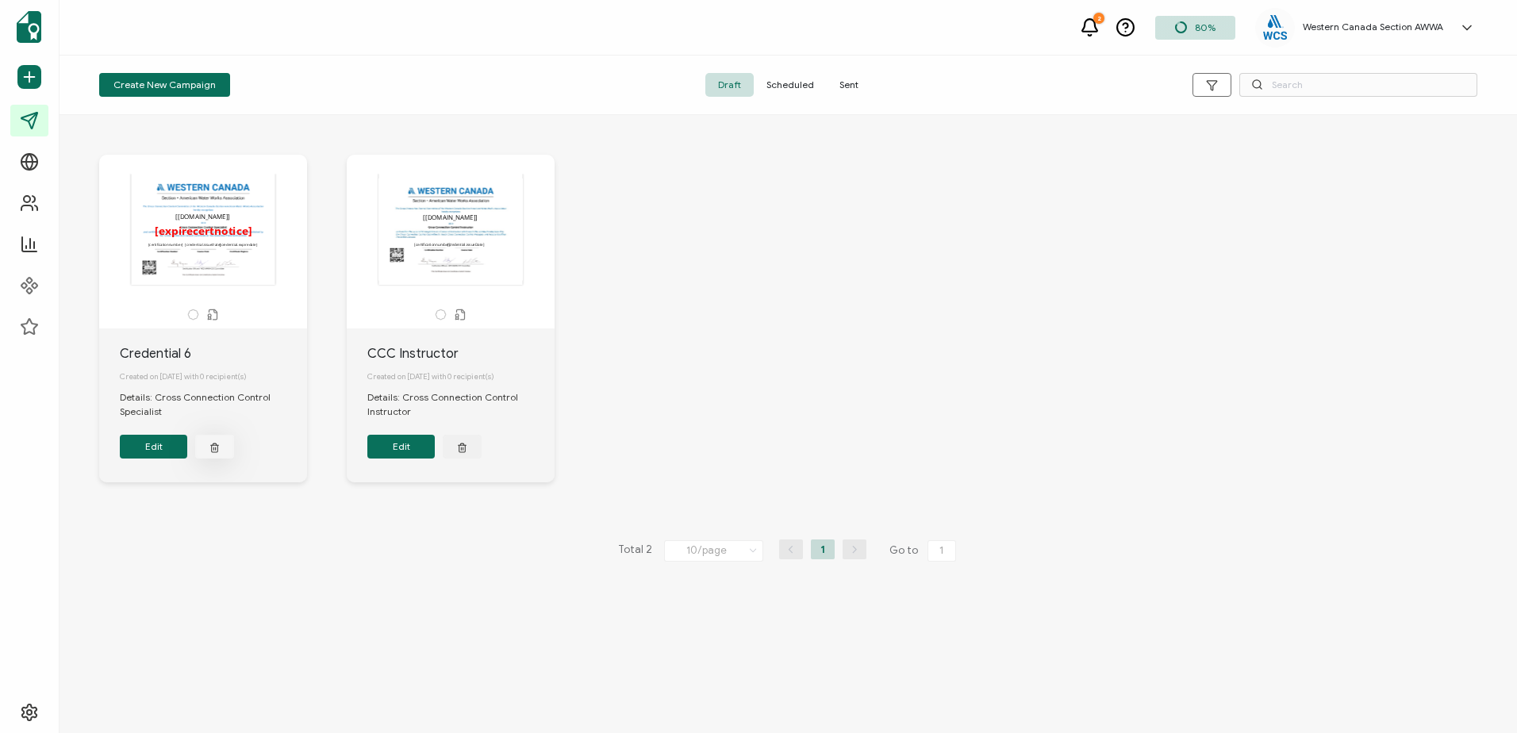
click at [215, 452] on icon "button" at bounding box center [214, 447] width 10 height 12
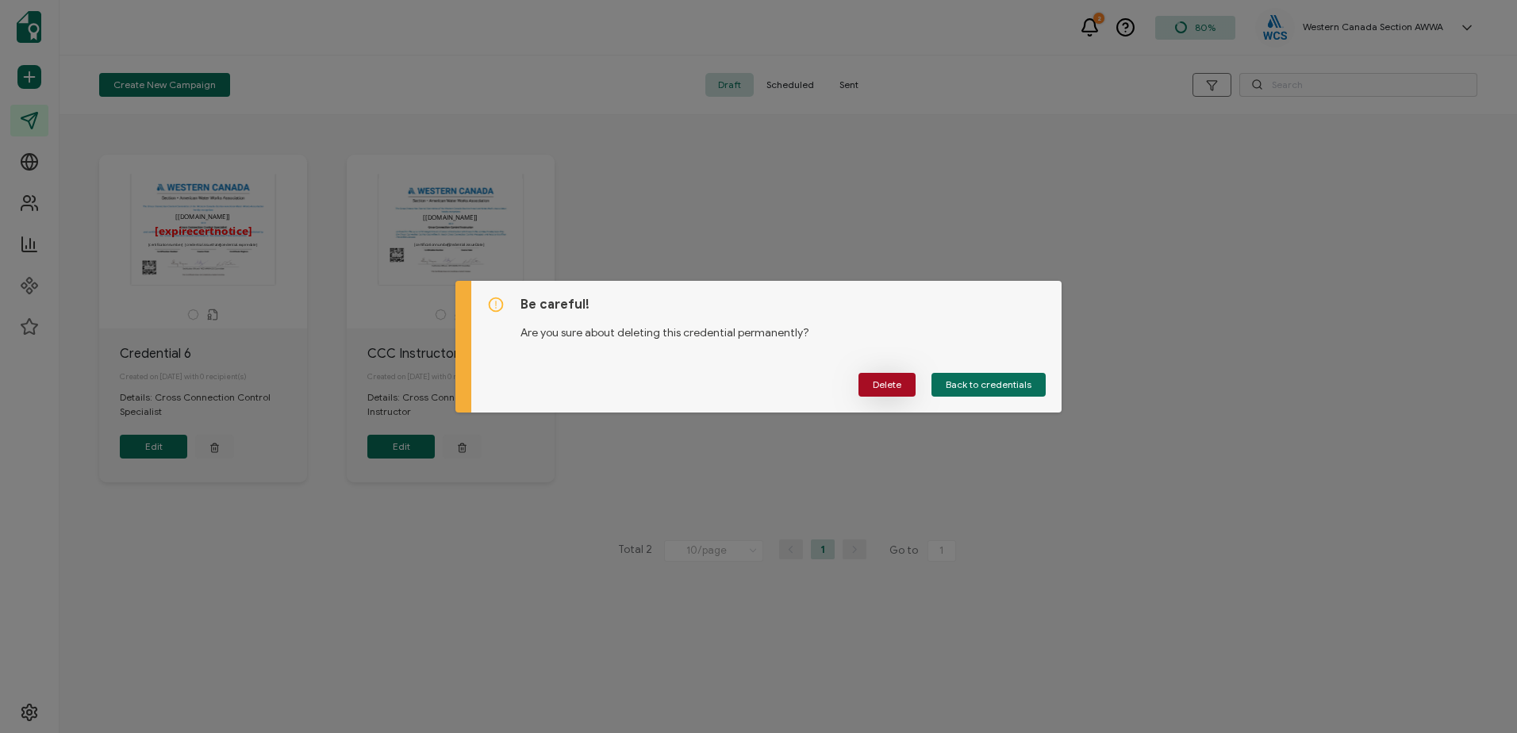
click at [883, 387] on span "Delete" at bounding box center [887, 385] width 29 height 10
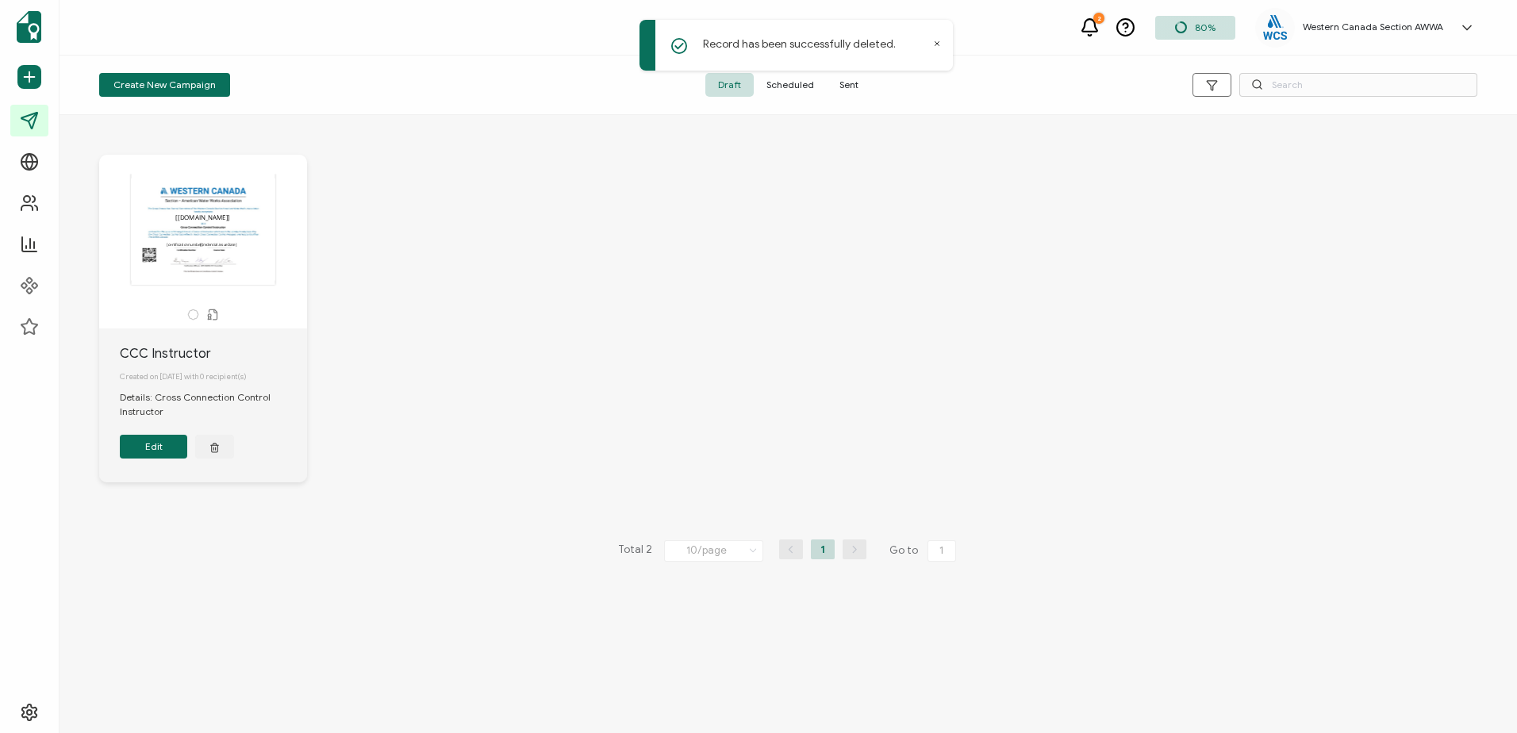
click at [854, 83] on span "Sent" at bounding box center [849, 85] width 44 height 24
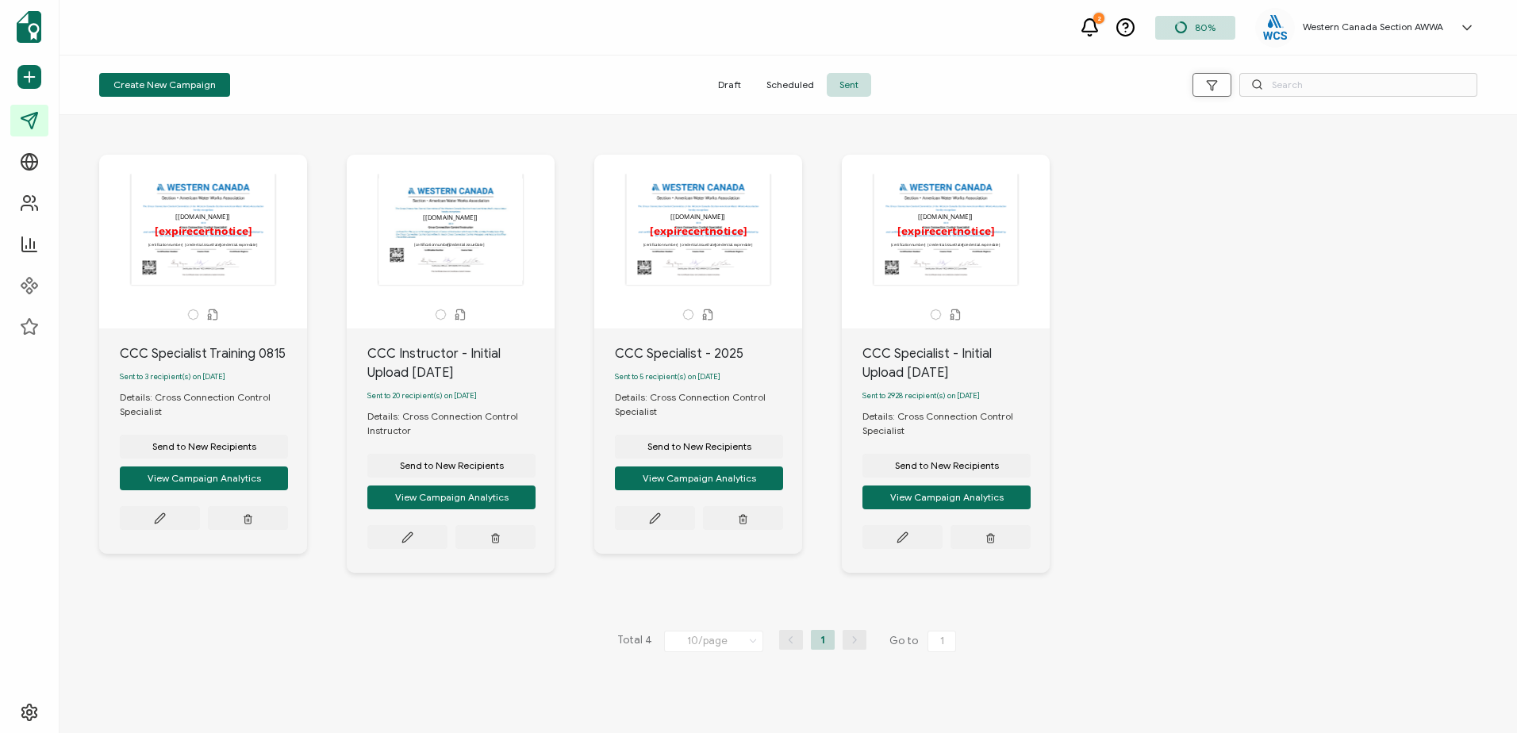
click at [1211, 82] on icon "button" at bounding box center [1212, 85] width 12 height 12
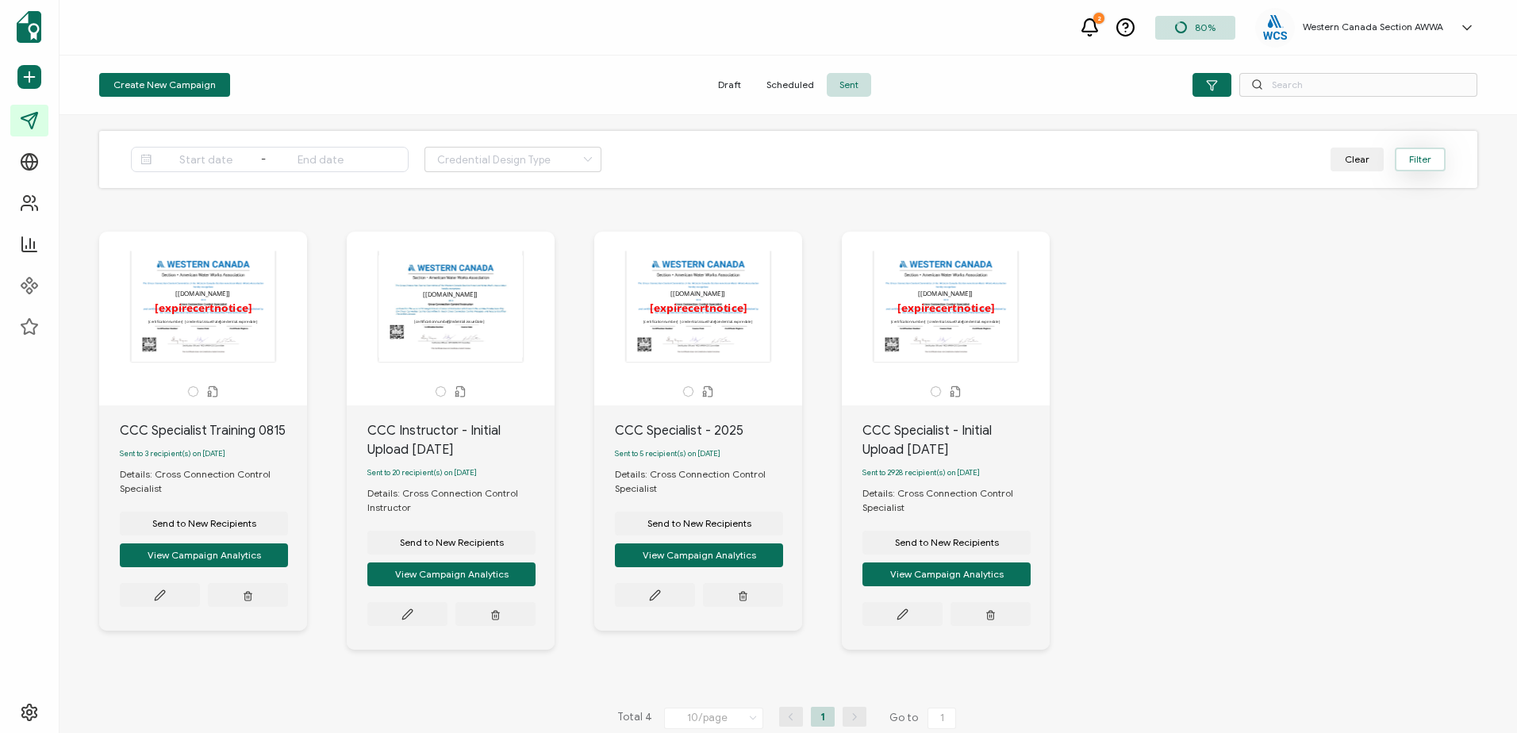
click at [1433, 163] on button "Filter" at bounding box center [1419, 160] width 51 height 24
click at [1341, 333] on div "The recipient’s full name, which will be automatically filled based on the info…" at bounding box center [788, 452] width 1410 height 505
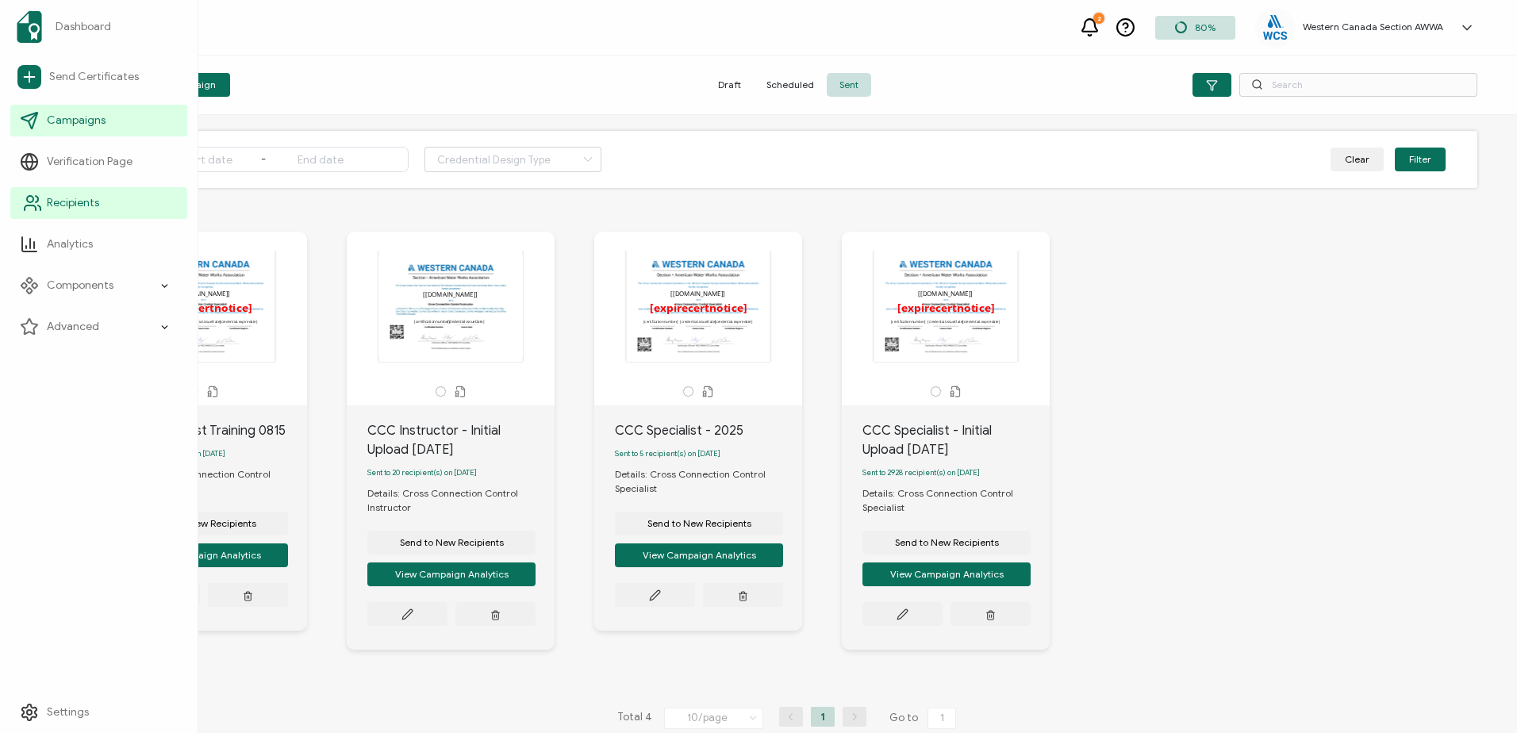
drag, startPoint x: 62, startPoint y: 201, endPoint x: 70, endPoint y: 195, distance: 10.2
click at [62, 201] on span "Recipients" at bounding box center [73, 203] width 52 height 16
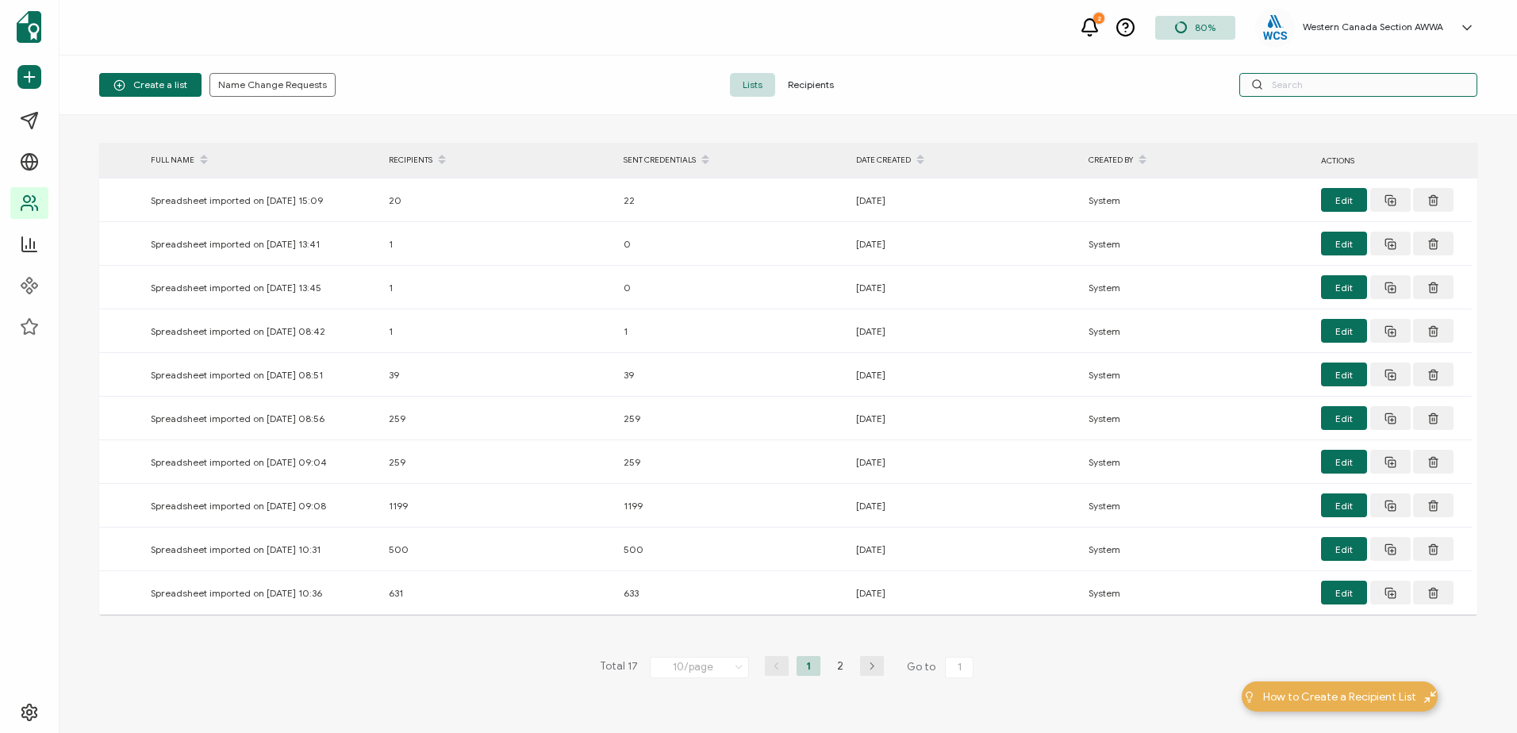
click at [1291, 85] on input "text" at bounding box center [1358, 85] width 238 height 24
click at [800, 76] on span "Recipients" at bounding box center [810, 85] width 71 height 24
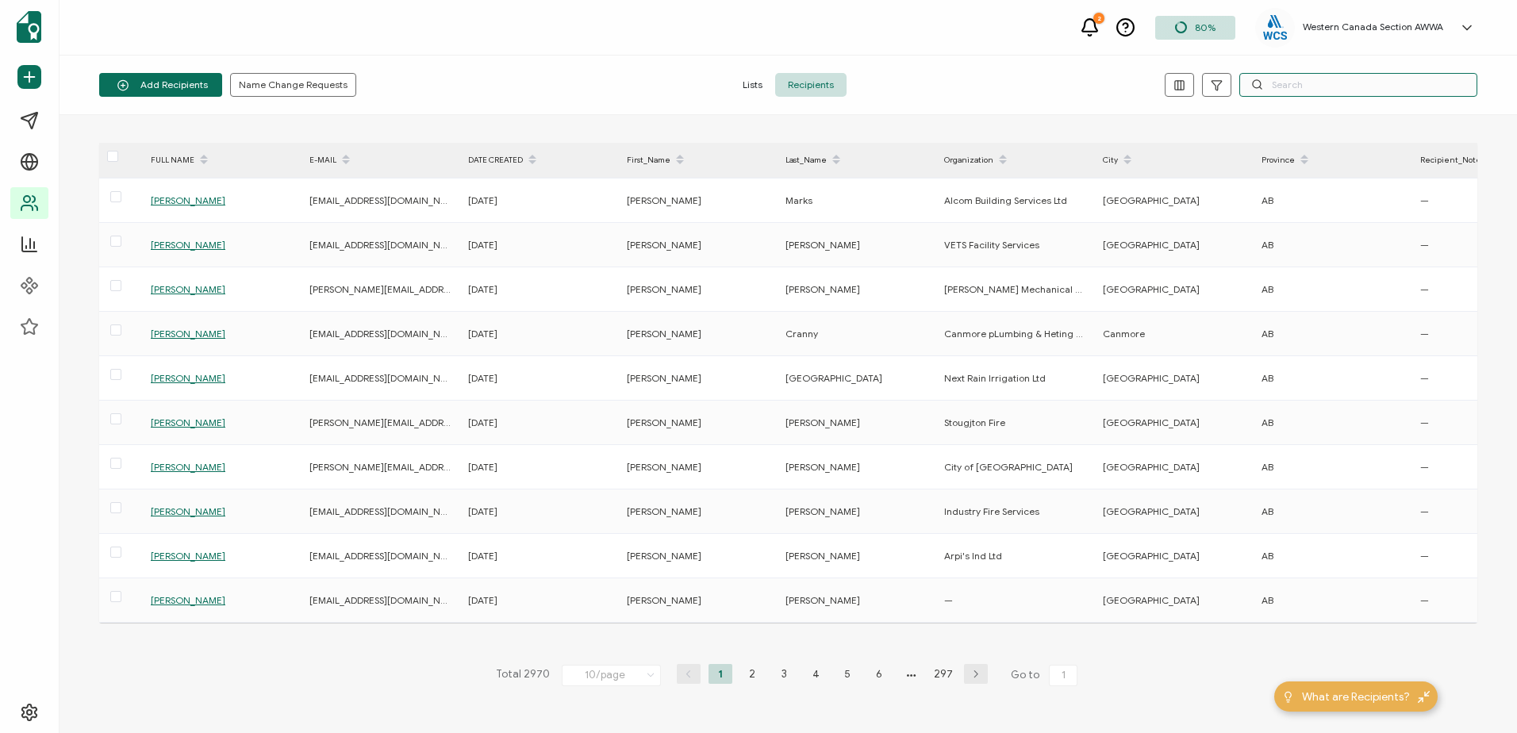
click at [1295, 87] on input "text" at bounding box center [1358, 85] width 238 height 24
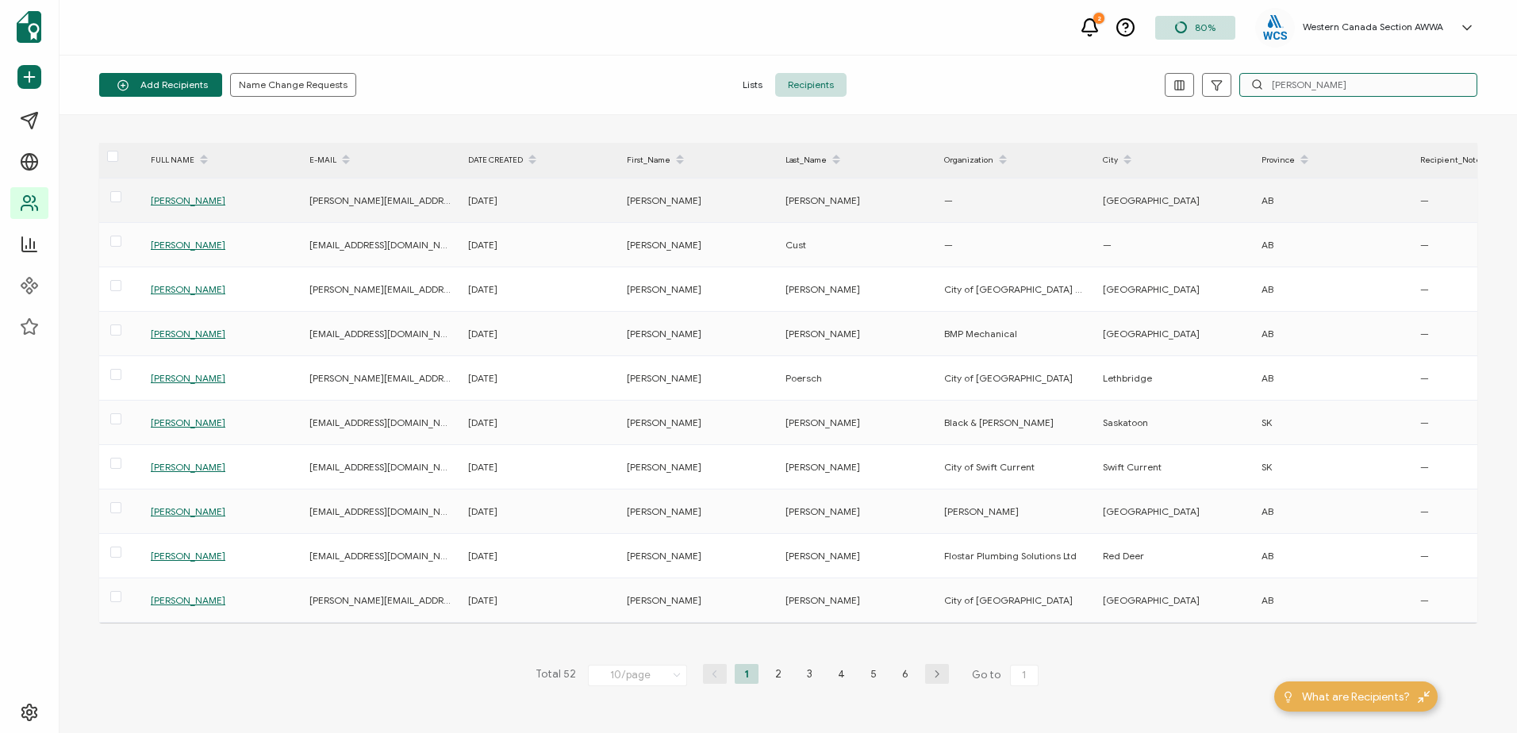
type input "[PERSON_NAME]"
click at [179, 198] on span "[PERSON_NAME]" at bounding box center [188, 200] width 75 height 12
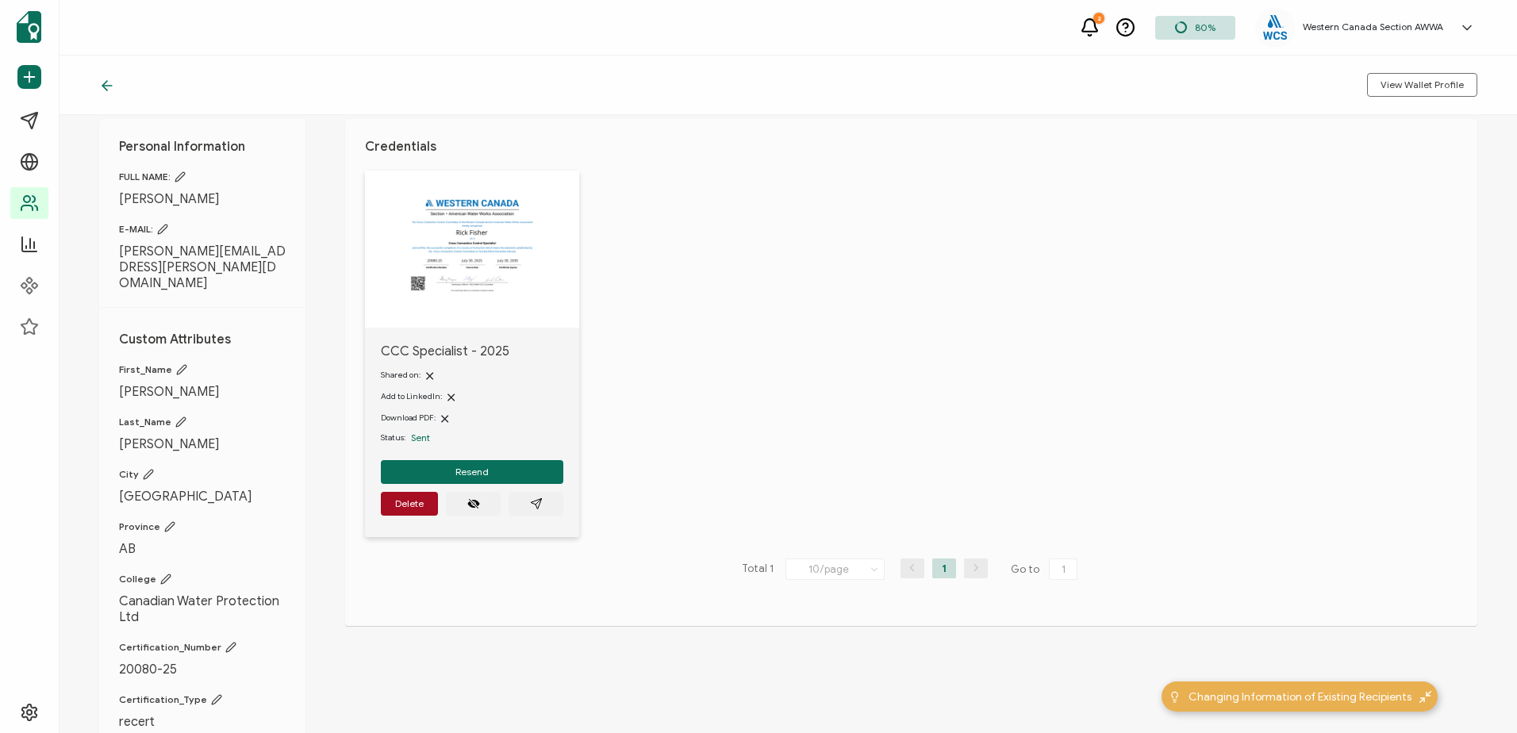
scroll to position [7, 0]
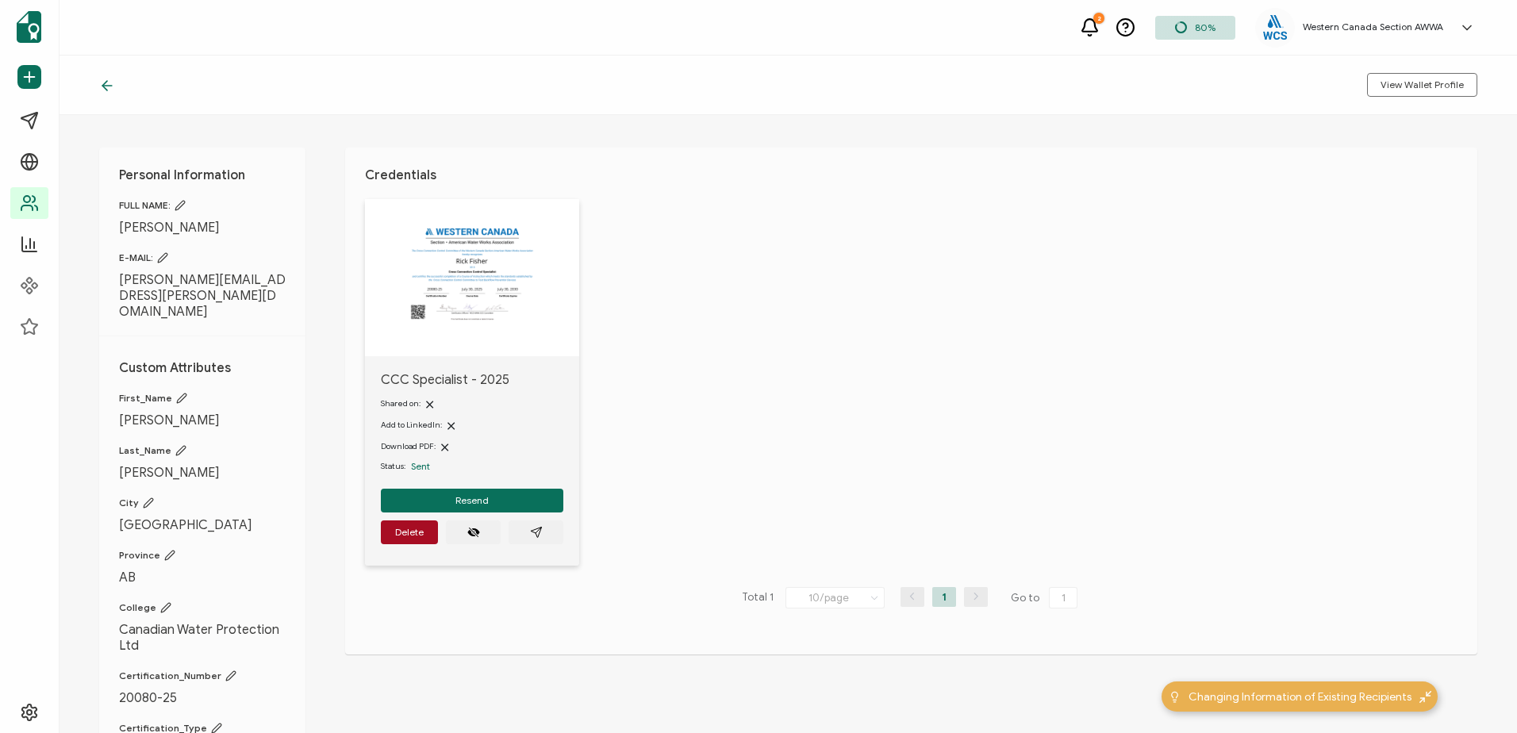
click at [109, 82] on icon at bounding box center [107, 86] width 16 height 16
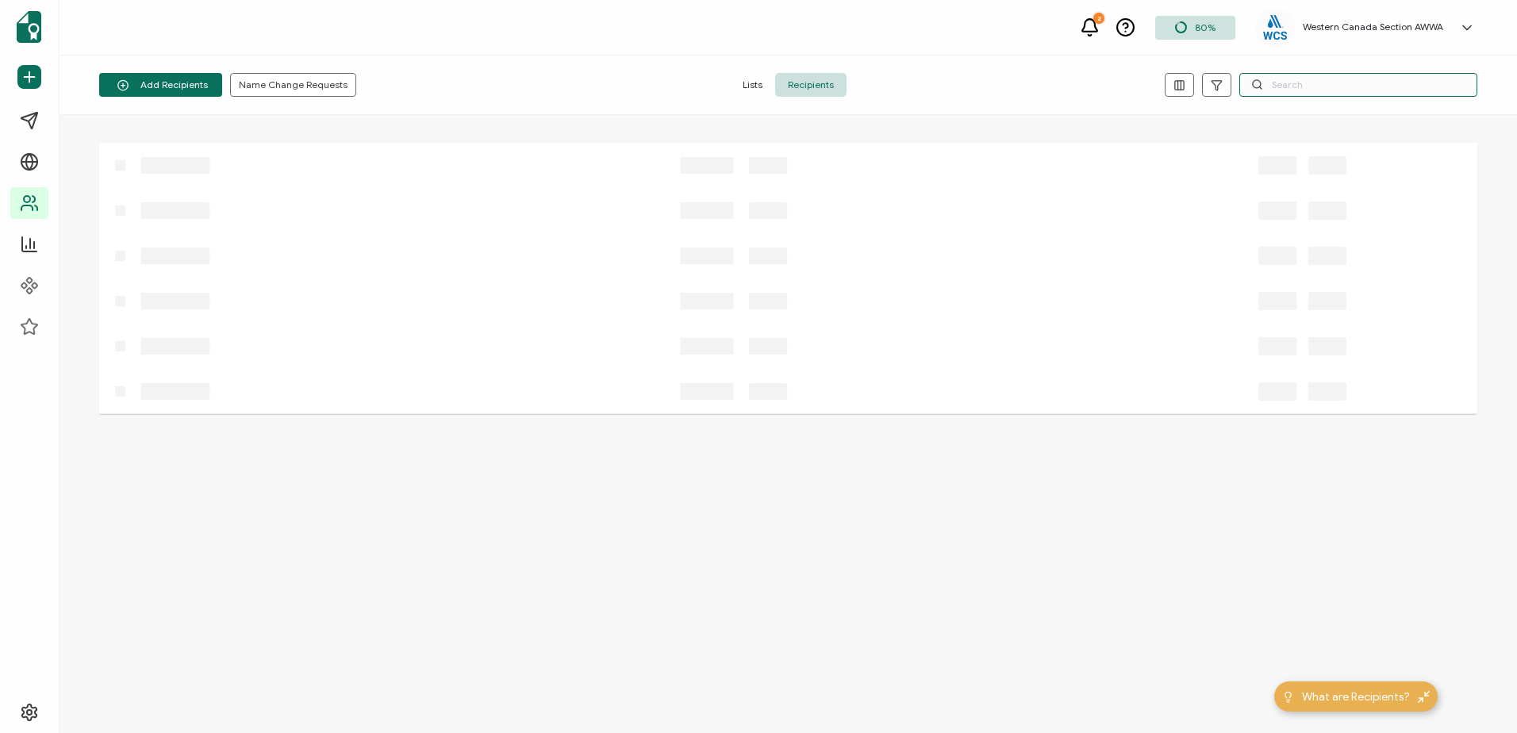
click at [1290, 80] on input "text" at bounding box center [1358, 85] width 238 height 24
